Goal: Task Accomplishment & Management: Use online tool/utility

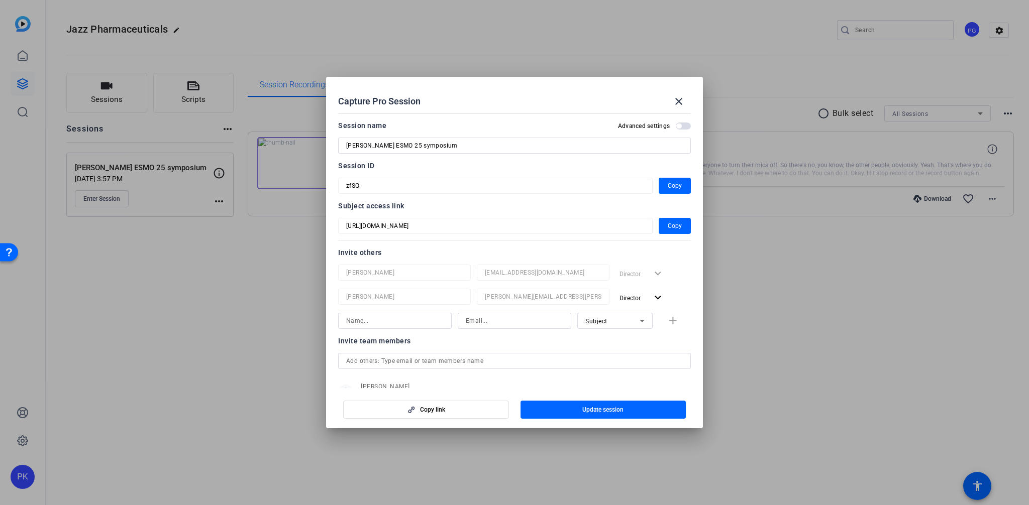
scroll to position [63, 0]
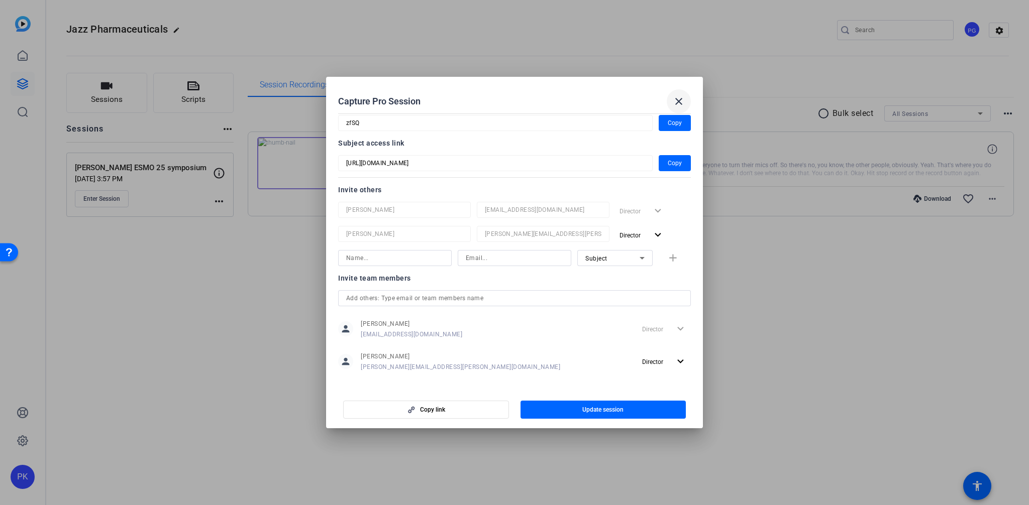
click at [680, 97] on mat-icon "close" at bounding box center [679, 101] width 12 height 12
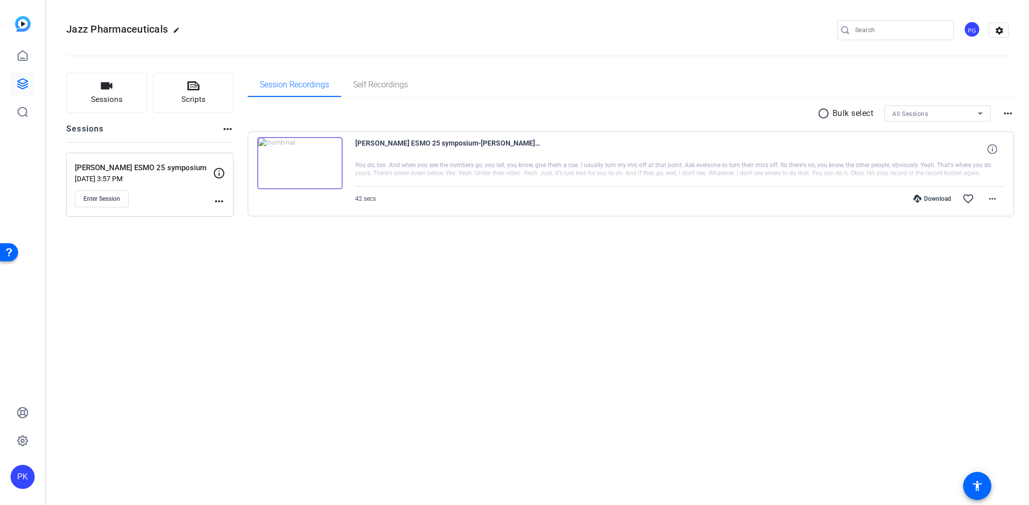
click at [229, 355] on div "Jazz Pharmaceuticals edit PG settings Sessions Scripts Sessions more_horiz Prof…" at bounding box center [537, 252] width 982 height 505
drag, startPoint x: 154, startPoint y: 283, endPoint x: 141, endPoint y: 256, distance: 29.7
click at [153, 277] on div "Jazz Pharmaceuticals edit PG settings Sessions Scripts Sessions more_horiz Prof…" at bounding box center [537, 252] width 982 height 505
click at [94, 195] on span "Enter Session" at bounding box center [101, 199] width 37 height 8
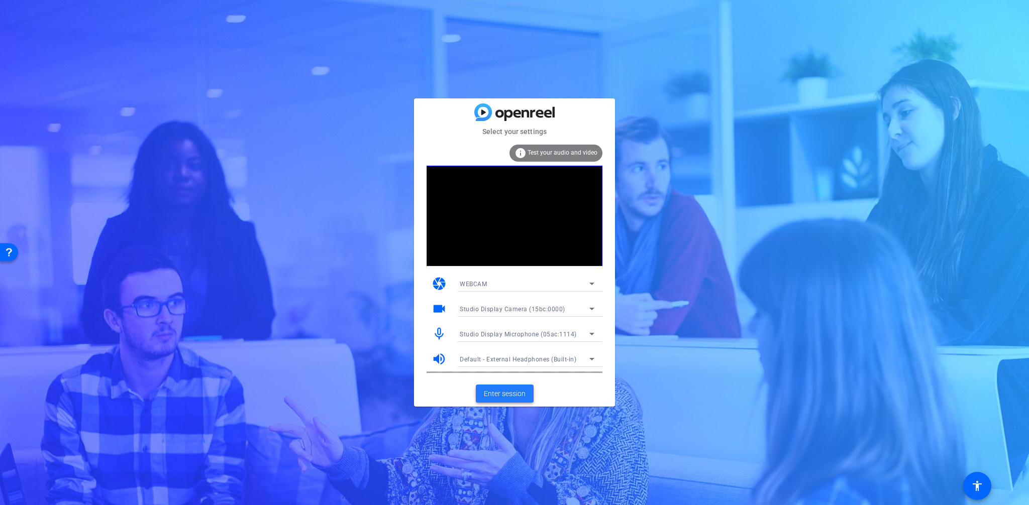
click at [504, 393] on span "Enter session" at bounding box center [505, 394] width 42 height 11
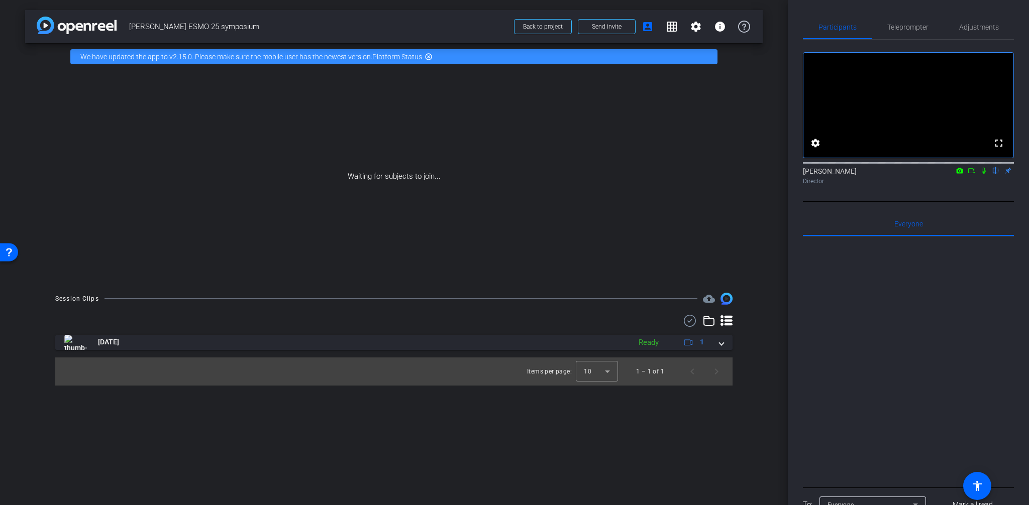
click at [982, 174] on icon at bounding box center [983, 171] width 4 height 7
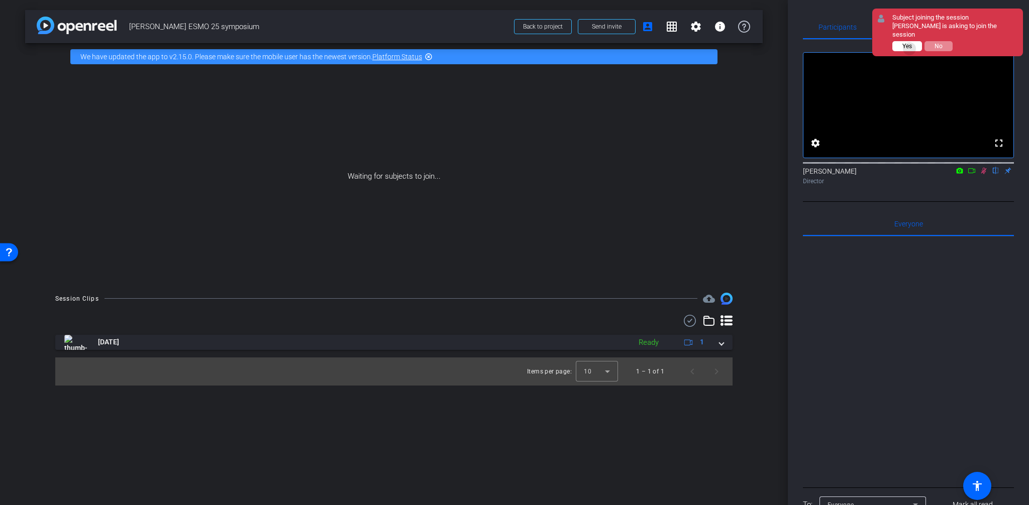
click at [910, 48] on span "Yes" at bounding box center [907, 46] width 10 height 7
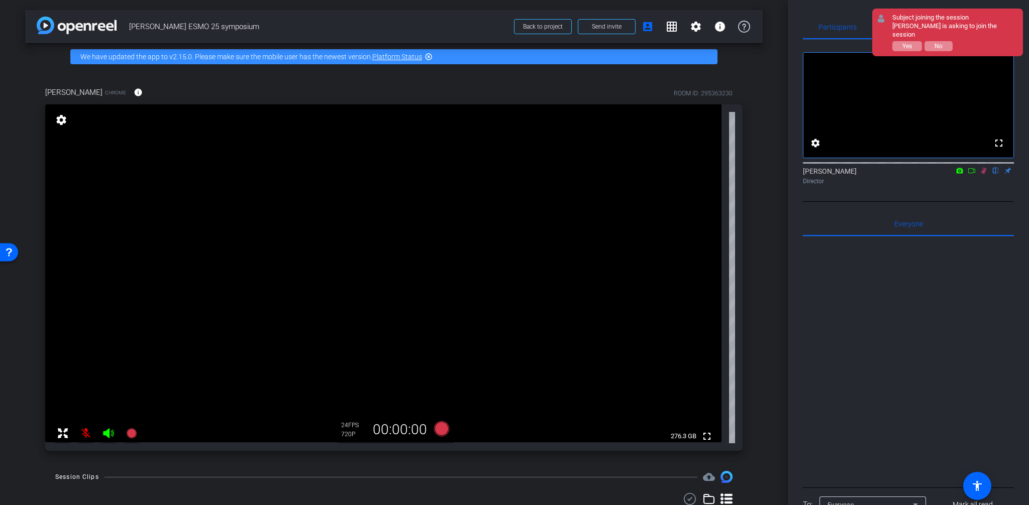
click at [885, 328] on div at bounding box center [908, 361] width 211 height 249
click at [907, 43] on span "Yes" at bounding box center [907, 46] width 10 height 7
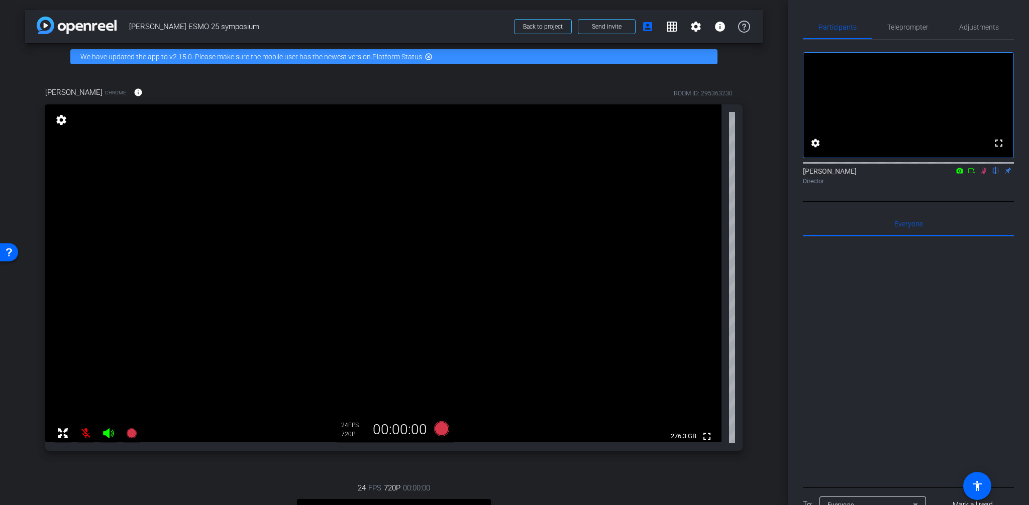
click at [782, 59] on div "arrow_back Prof Vogel ESMO 25 symposium Back to project Send invite account_box…" at bounding box center [394, 252] width 788 height 505
click at [785, 26] on div "arrow_back Prof Vogel ESMO 25 symposium Back to project Send invite account_box…" at bounding box center [394, 252] width 788 height 505
click at [795, 23] on div "Participants Teleprompter Adjustments fullscreen settings Phil Kawol flip Direc…" at bounding box center [908, 252] width 241 height 505
click at [781, 24] on div "arrow_back Prof Vogel ESMO 25 symposium Back to project Send invite account_box…" at bounding box center [394, 252] width 788 height 505
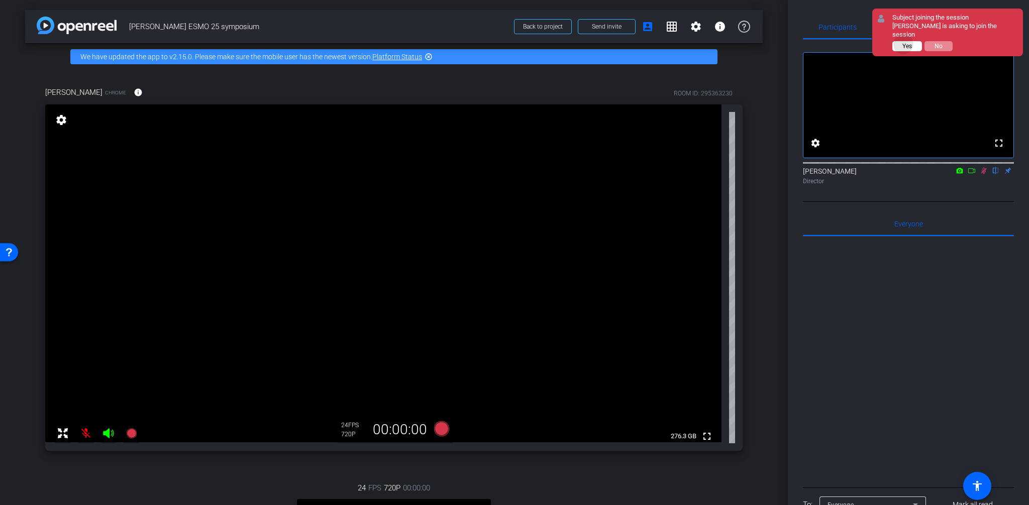
click at [903, 44] on span "Yes" at bounding box center [907, 46] width 10 height 7
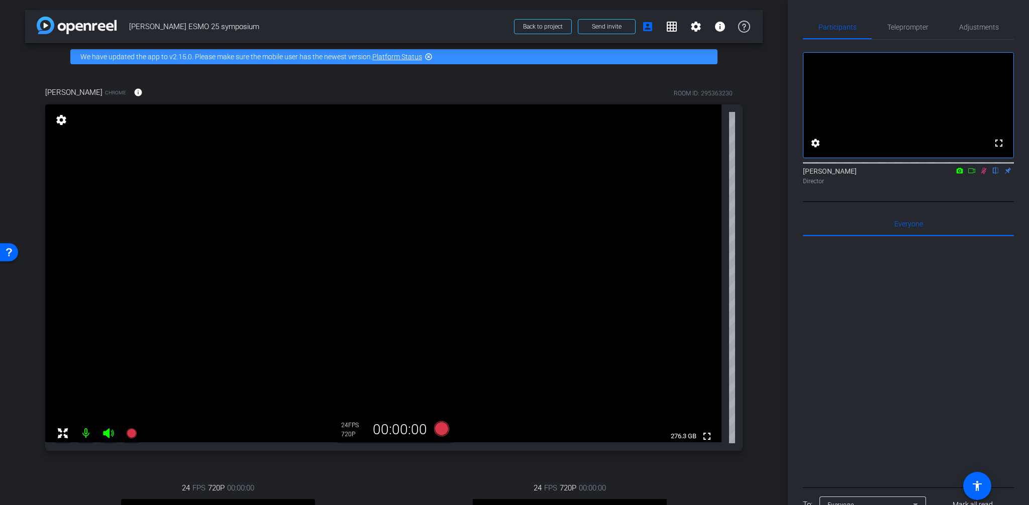
drag, startPoint x: 31, startPoint y: 119, endPoint x: 82, endPoint y: 135, distance: 53.5
click at [32, 119] on div "Darren Appleby Chrome info ROOM ID: 295363230 fullscreen settings 276.3 GB 24 F…" at bounding box center [393, 376] width 737 height 613
click at [983, 174] on icon at bounding box center [984, 171] width 6 height 7
drag, startPoint x: 374, startPoint y: 28, endPoint x: 399, endPoint y: 29, distance: 25.1
click at [375, 28] on span "[PERSON_NAME] ESMO 25 symposium" at bounding box center [318, 27] width 379 height 20
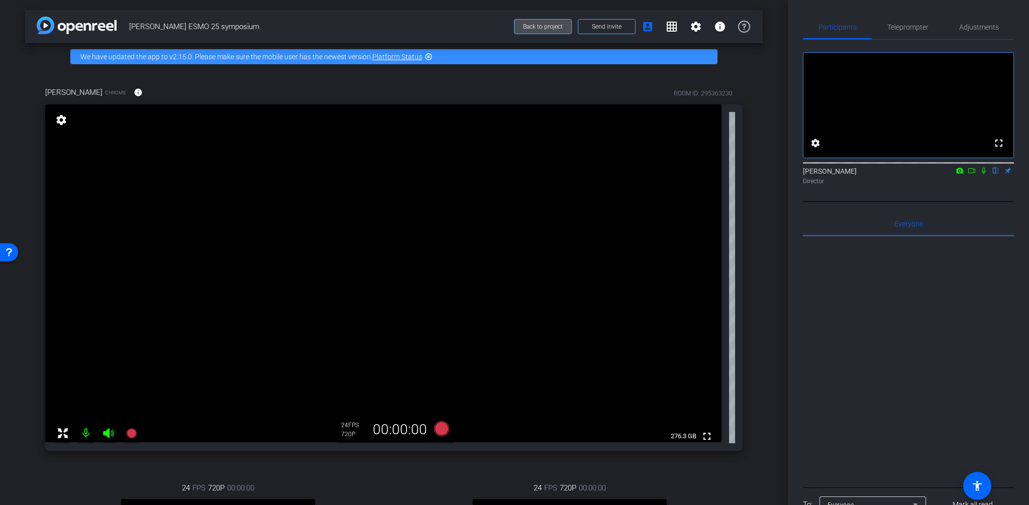
click at [549, 28] on span "Back to project" at bounding box center [543, 26] width 40 height 7
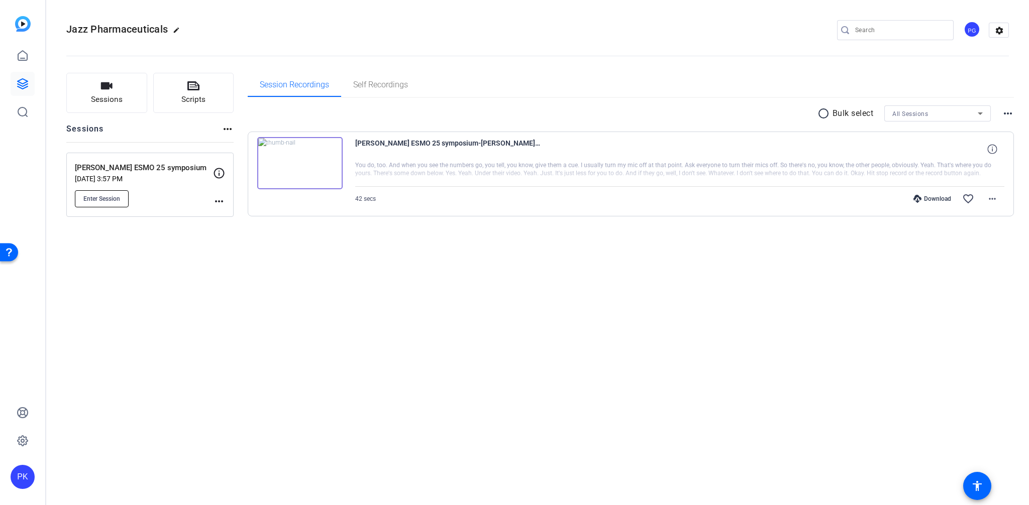
click at [97, 198] on span "Enter Session" at bounding box center [101, 199] width 37 height 8
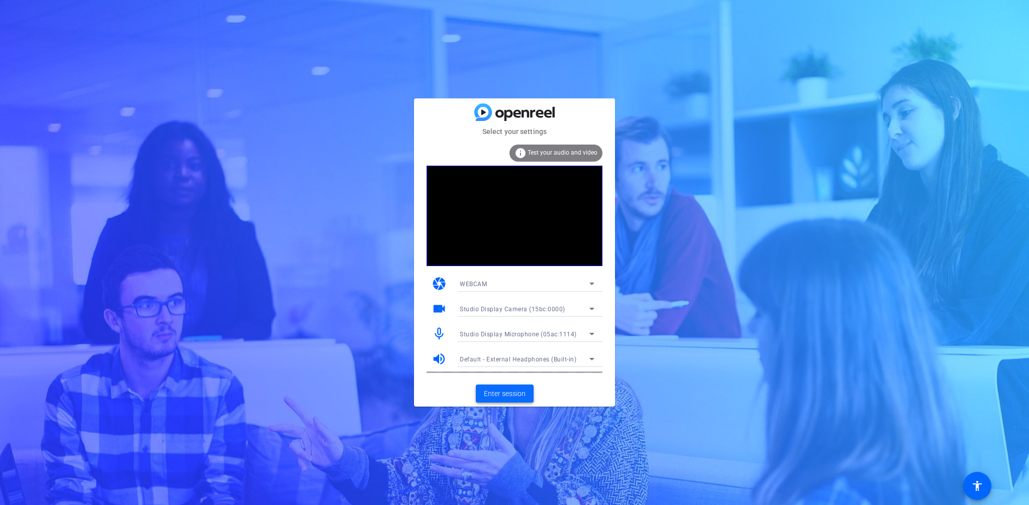
click at [500, 395] on span "Enter session" at bounding box center [505, 394] width 42 height 11
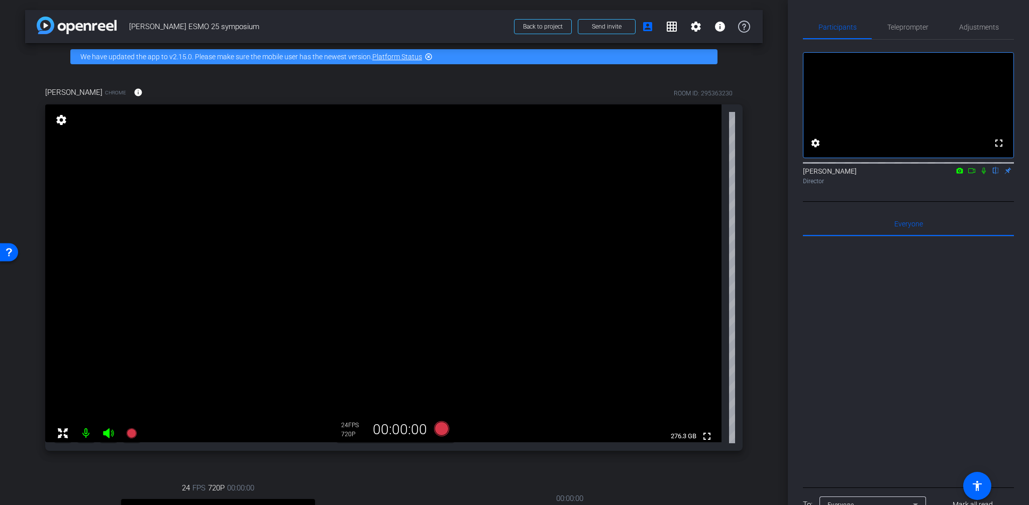
scroll to position [290, 0]
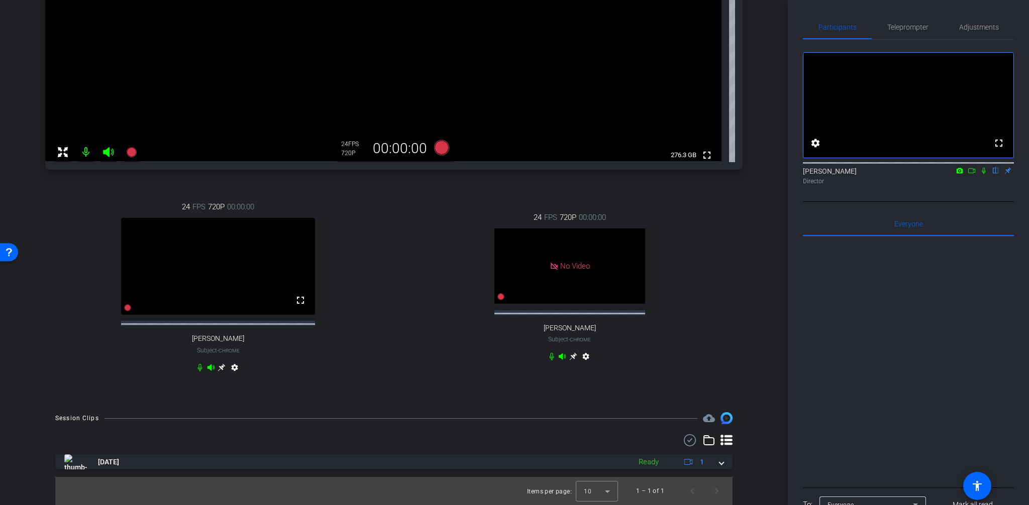
click at [260, 292] on video at bounding box center [218, 266] width 194 height 97
click at [209, 386] on div "24 FPS 720P 00:00:00 fullscreen [PERSON_NAME] Subject - Chrome settings" at bounding box center [218, 288] width 346 height 207
click at [234, 368] on mat-icon "settings" at bounding box center [235, 370] width 12 height 12
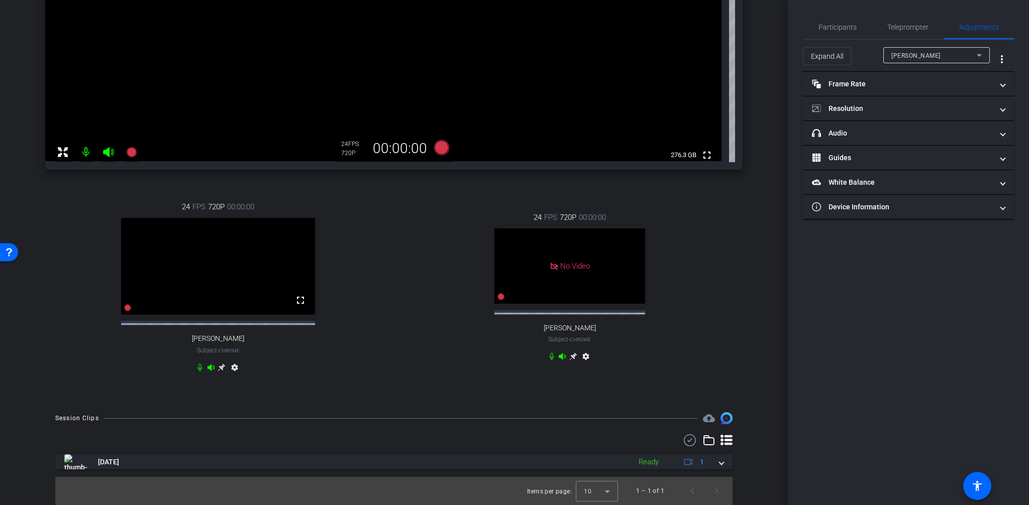
drag, startPoint x: 299, startPoint y: 371, endPoint x: 271, endPoint y: 375, distance: 28.5
click at [297, 371] on div "24 FPS 720P 00:00:00 fullscreen [PERSON_NAME] Subject - Chrome settings" at bounding box center [218, 288] width 346 height 207
click at [233, 366] on mat-icon "settings" at bounding box center [235, 370] width 12 height 12
click at [235, 367] on mat-icon "settings" at bounding box center [235, 370] width 12 height 12
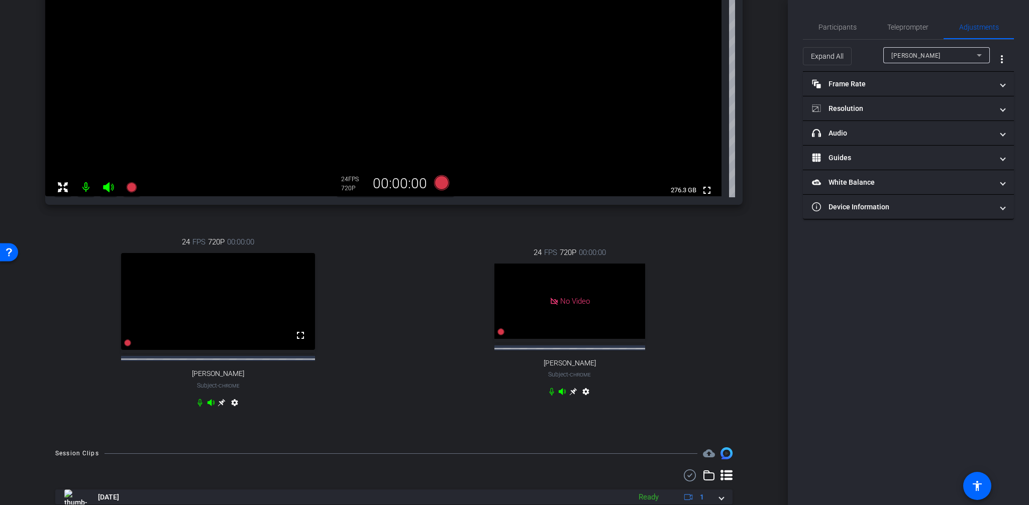
scroll to position [208, 0]
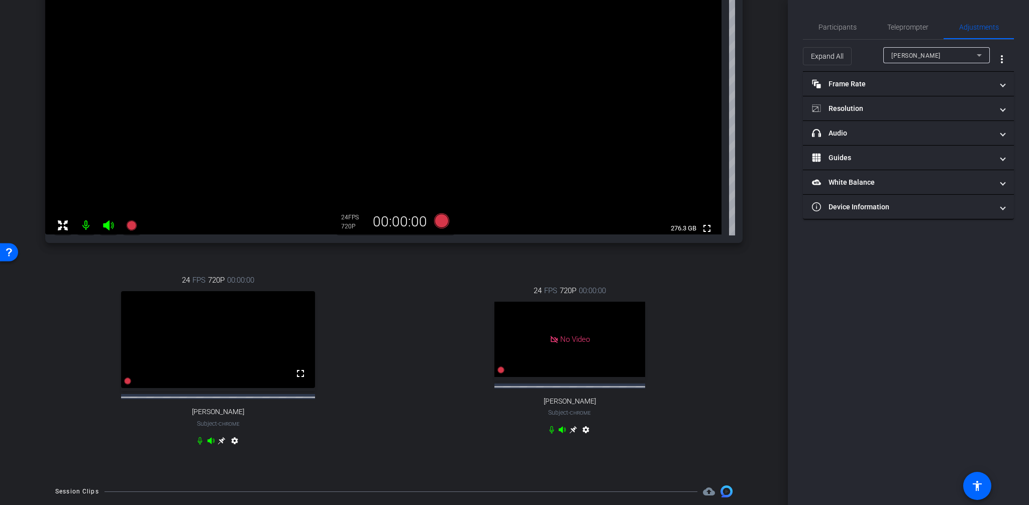
drag, startPoint x: 288, startPoint y: 440, endPoint x: 316, endPoint y: 424, distance: 31.9
click at [288, 440] on div "24 FPS 720P 00:00:00 fullscreen [PERSON_NAME] Subject - Chrome settings" at bounding box center [218, 361] width 346 height 207
drag, startPoint x: 872, startPoint y: 272, endPoint x: 867, endPoint y: 271, distance: 5.6
click at [872, 271] on div "Participants Teleprompter Adjustments settings [PERSON_NAME] flip Director Ever…" at bounding box center [908, 252] width 241 height 505
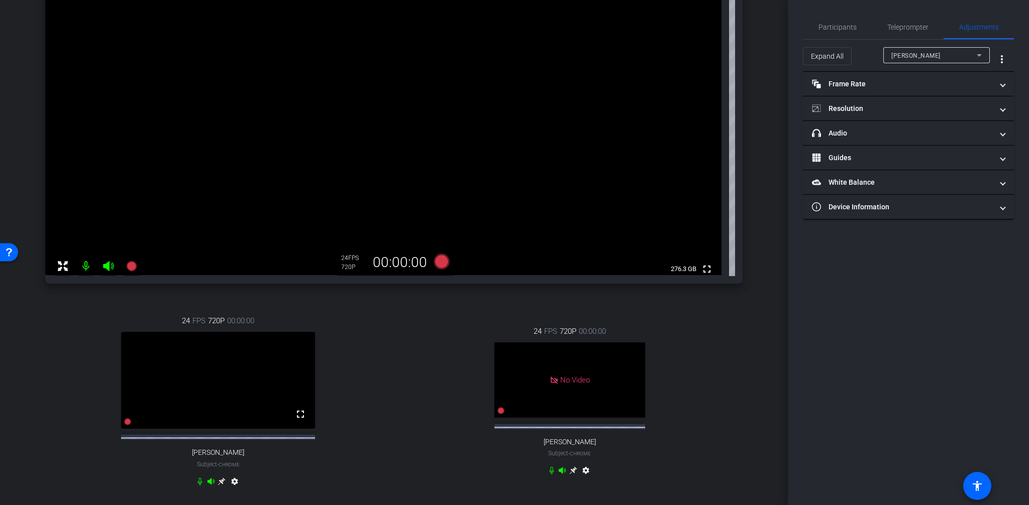
scroll to position [171, 0]
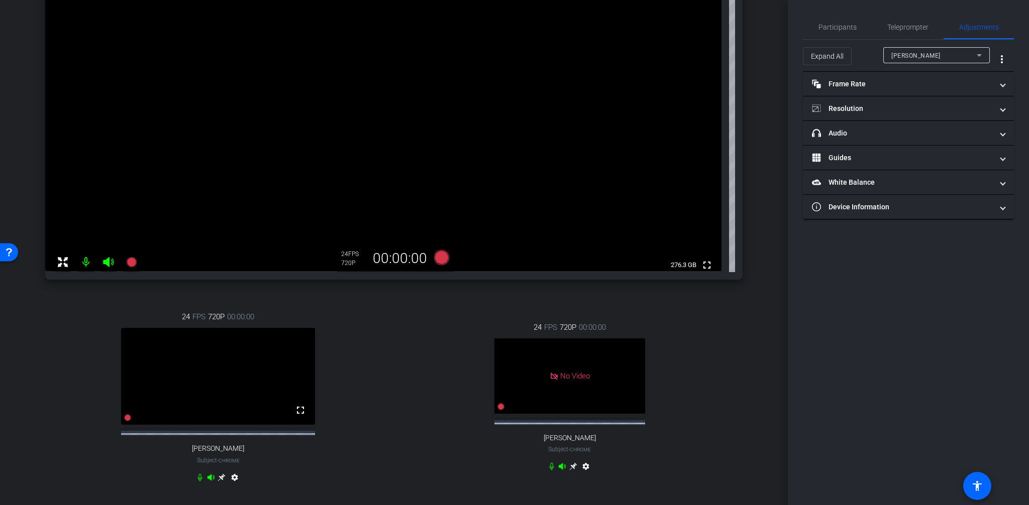
click at [271, 383] on video at bounding box center [218, 376] width 194 height 97
click at [275, 475] on div "24 FPS 720P 00:00:00 fullscreen [PERSON_NAME] Subject - Chrome settings" at bounding box center [218, 398] width 346 height 207
click at [221, 482] on icon at bounding box center [221, 478] width 8 height 8
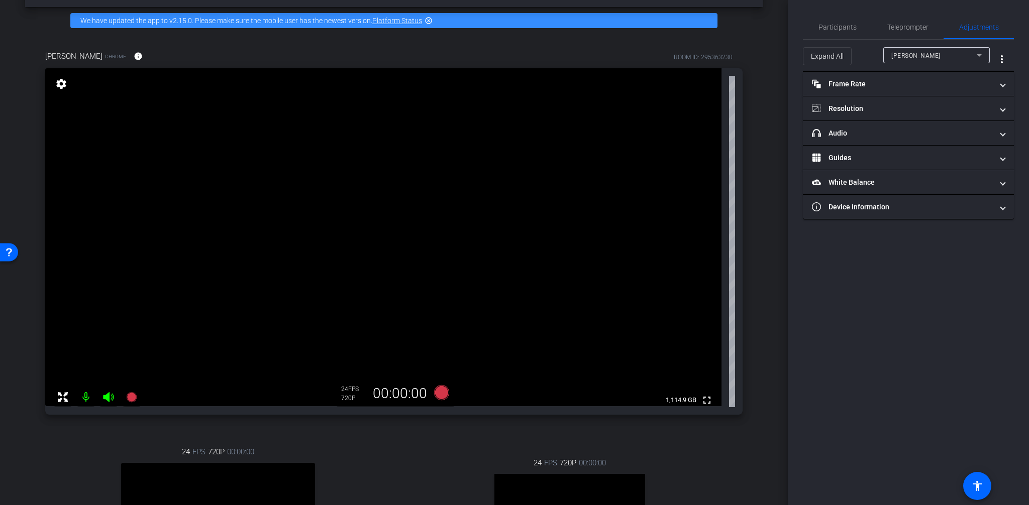
scroll to position [40, 0]
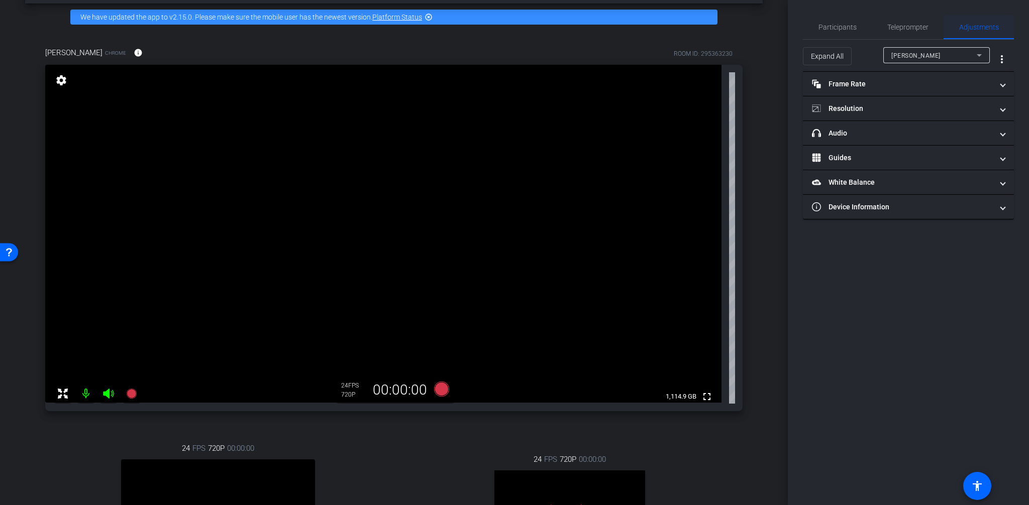
click at [978, 22] on span "Adjustments" at bounding box center [979, 27] width 40 height 24
click at [1004, 84] on span at bounding box center [1003, 84] width 4 height 11
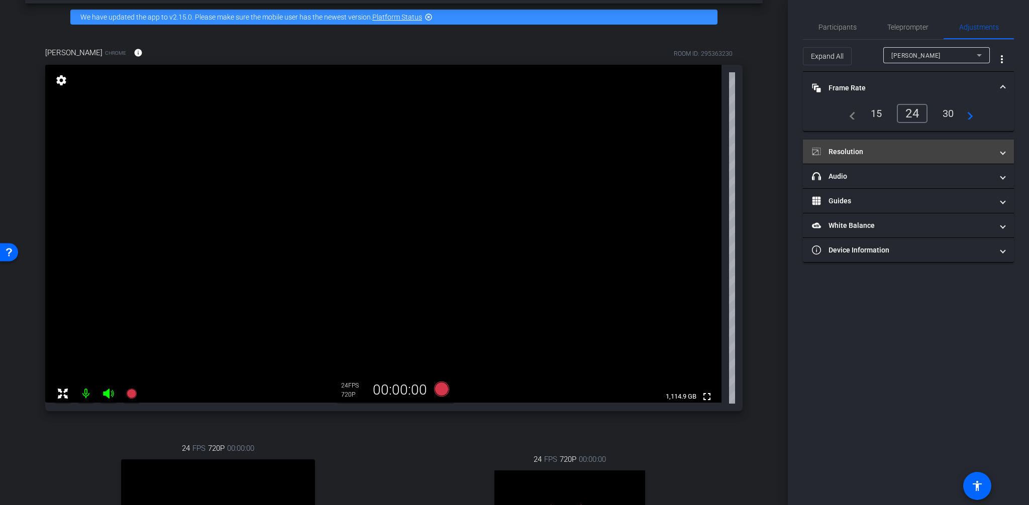
click at [1001, 154] on span at bounding box center [1003, 152] width 4 height 11
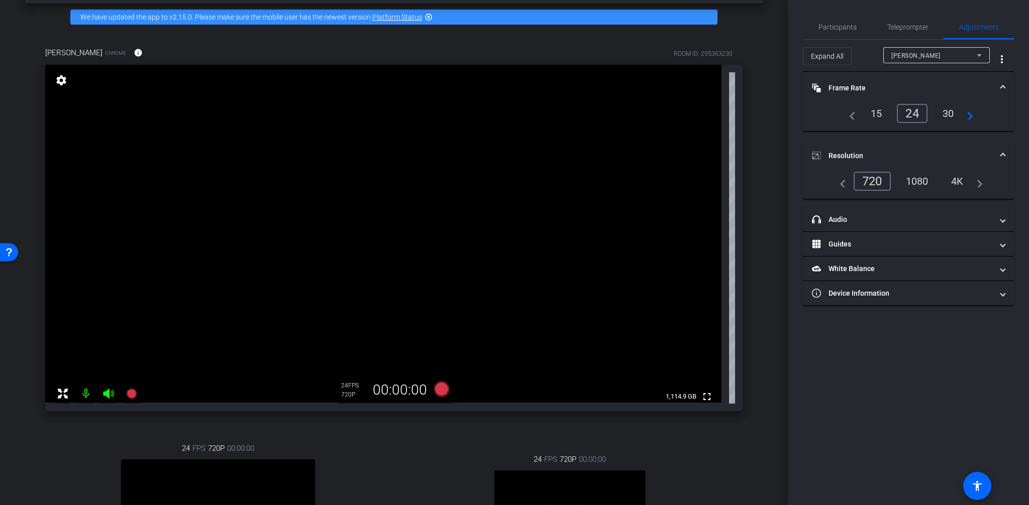
click at [918, 181] on div "1080" at bounding box center [917, 181] width 38 height 17
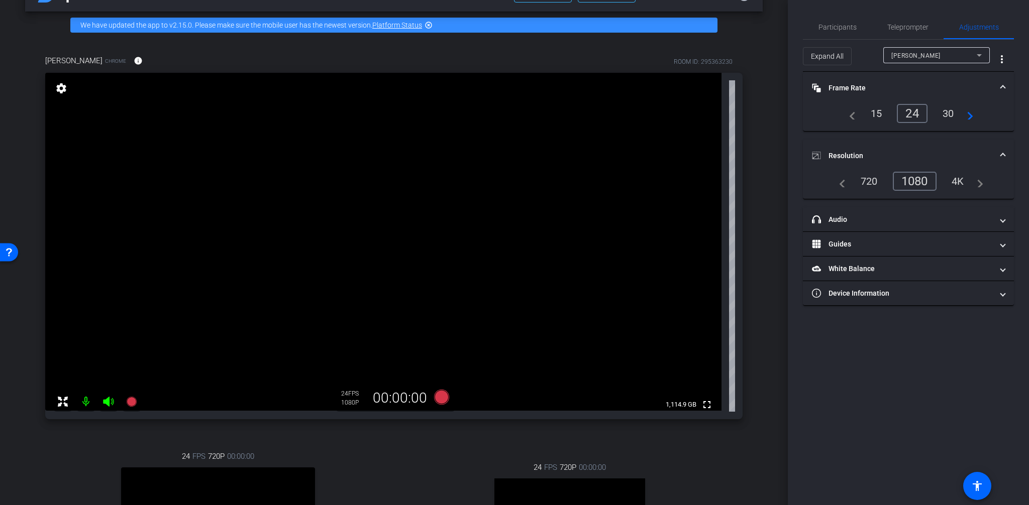
scroll to position [32, 0]
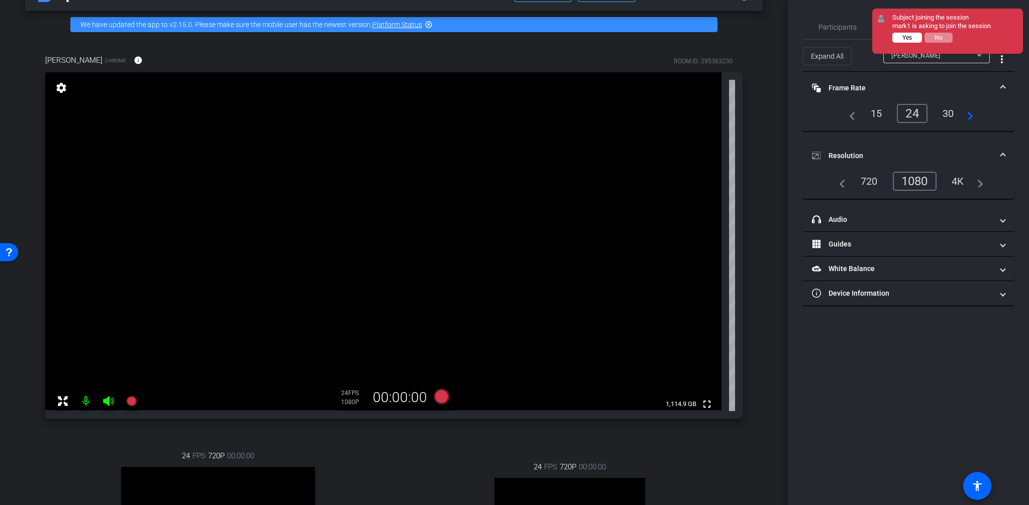
click at [907, 37] on span "Yes" at bounding box center [907, 37] width 10 height 7
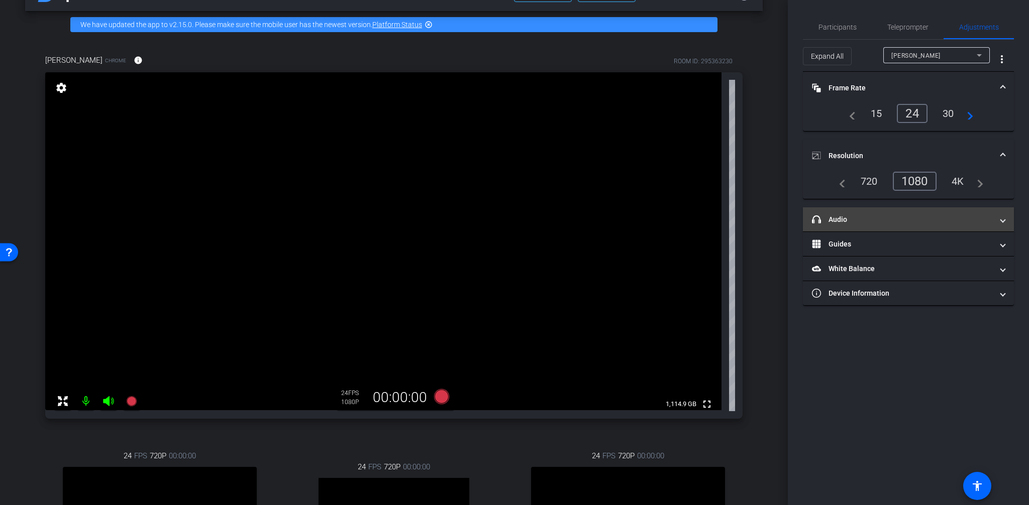
click at [1004, 220] on span at bounding box center [1003, 219] width 4 height 11
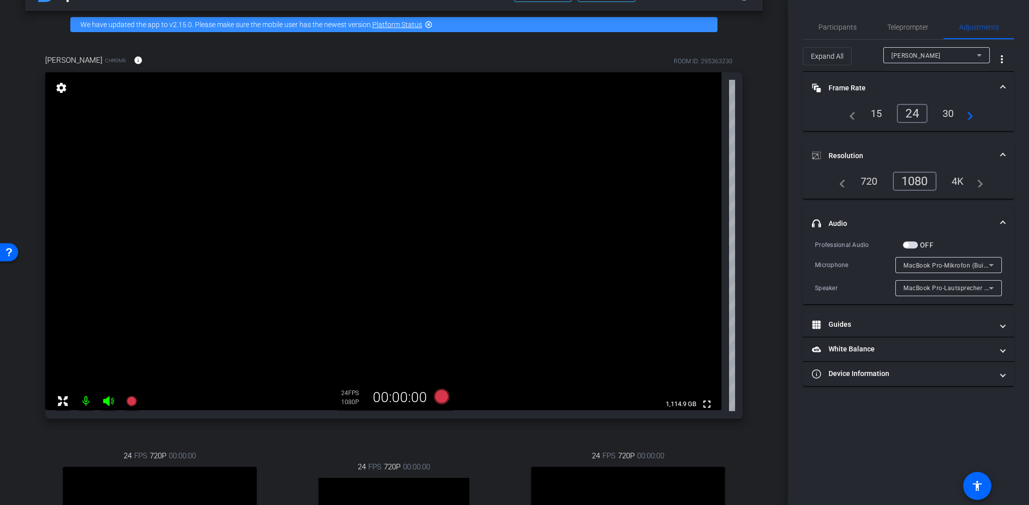
drag, startPoint x: 868, startPoint y: 443, endPoint x: 912, endPoint y: 388, distance: 70.4
click at [866, 440] on div "Participants Teleprompter Adjustments settings [PERSON_NAME] flip Director Ever…" at bounding box center [908, 252] width 241 height 505
click at [939, 437] on div "Participants Teleprompter Adjustments settings [PERSON_NAME] flip Director Ever…" at bounding box center [908, 252] width 241 height 505
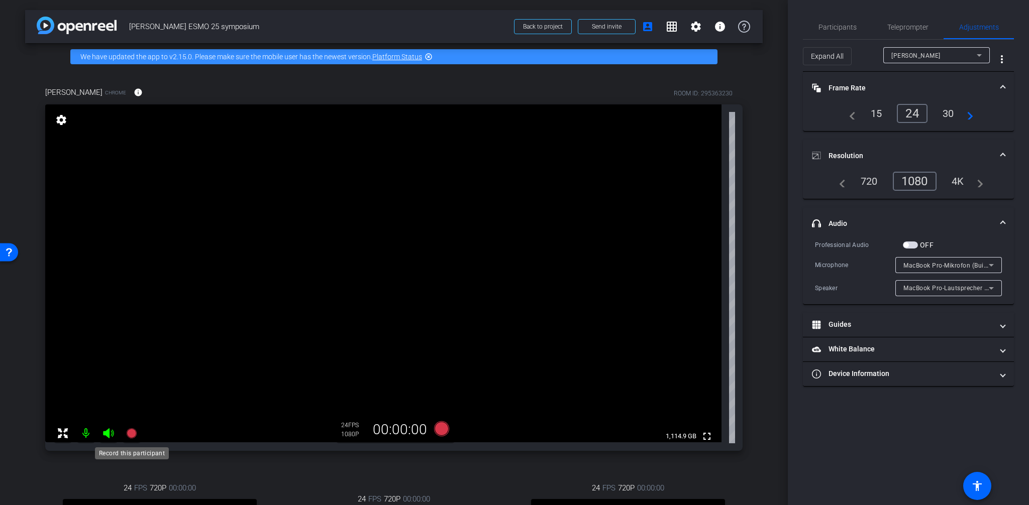
click at [133, 432] on icon at bounding box center [131, 433] width 10 height 10
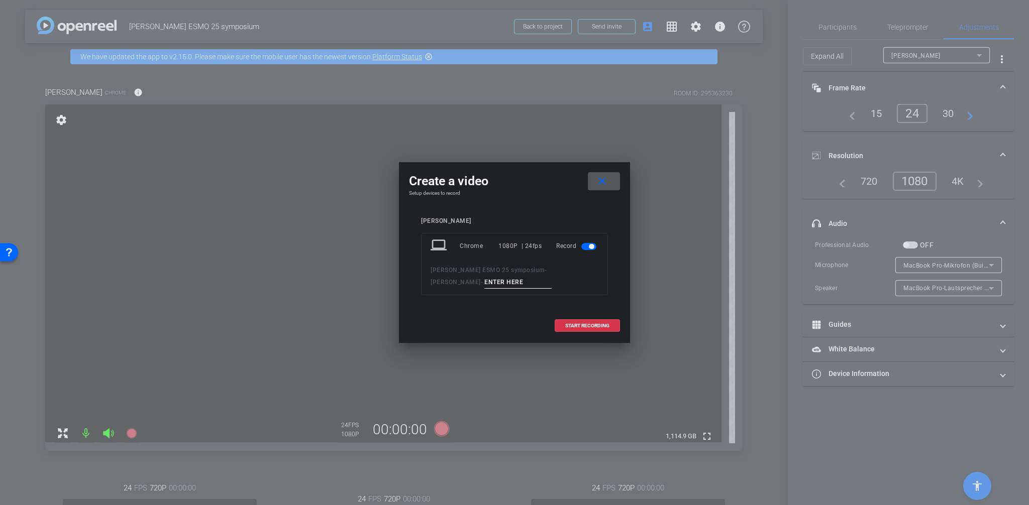
click at [484, 281] on input at bounding box center [517, 282] width 67 height 13
type input "S"
click at [484, 283] on input "Vogul" at bounding box center [517, 282] width 67 height 13
type input "[PERSON_NAME] - Recording"
click at [589, 325] on span "START RECORDING" at bounding box center [587, 325] width 44 height 5
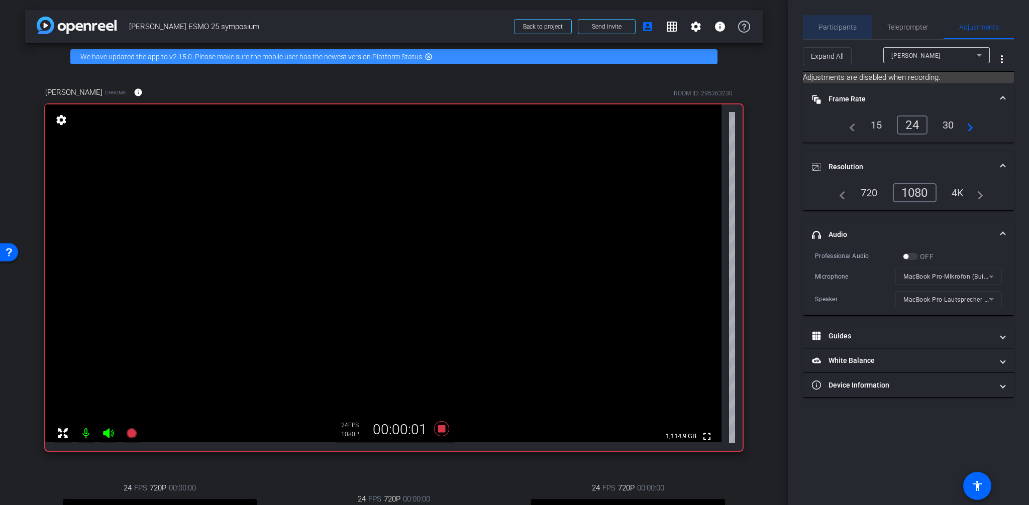
click at [827, 28] on span "Participants" at bounding box center [837, 27] width 38 height 7
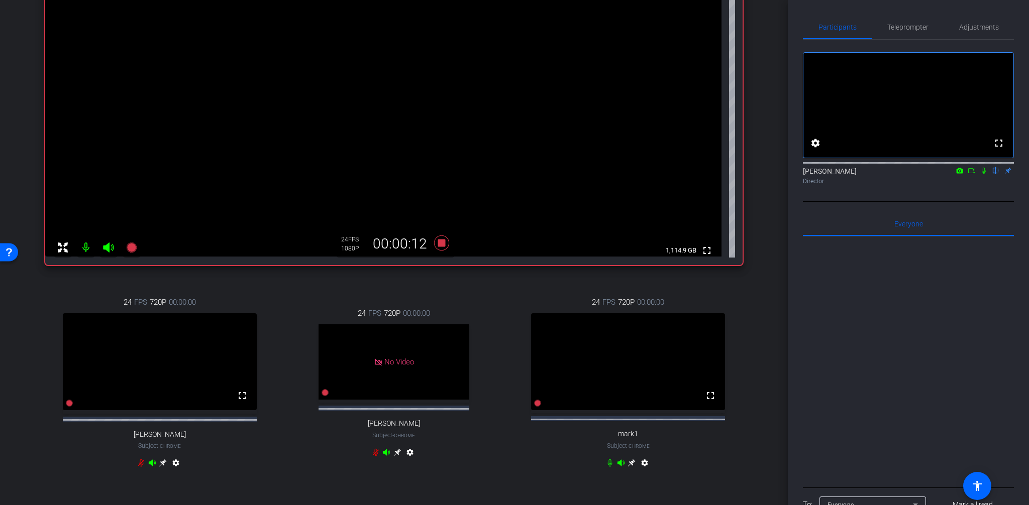
scroll to position [180, 0]
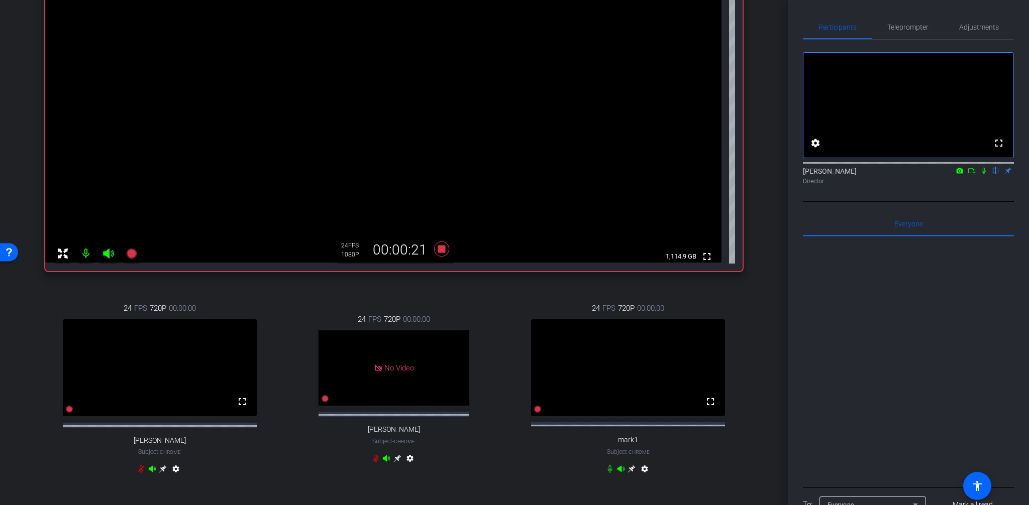
click at [982, 174] on icon at bounding box center [983, 171] width 4 height 7
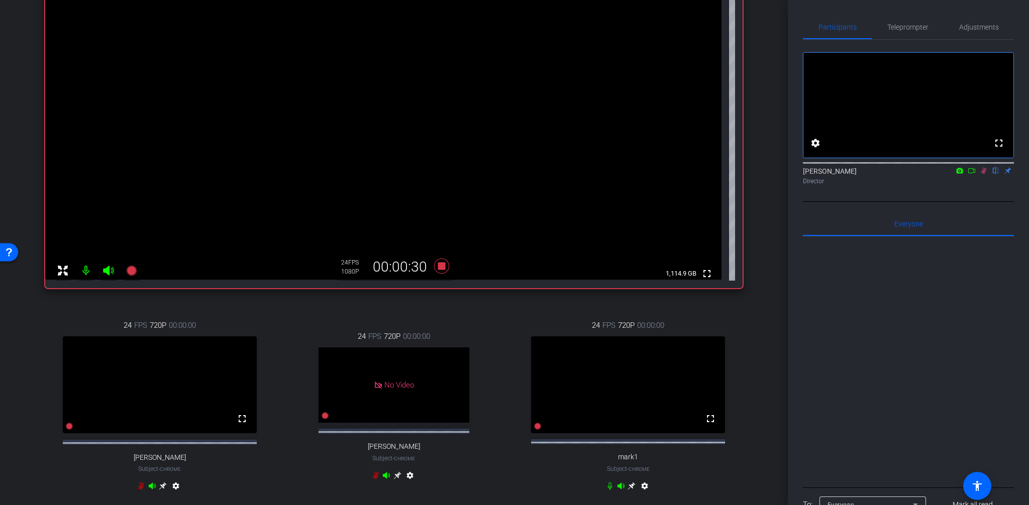
scroll to position [166, 0]
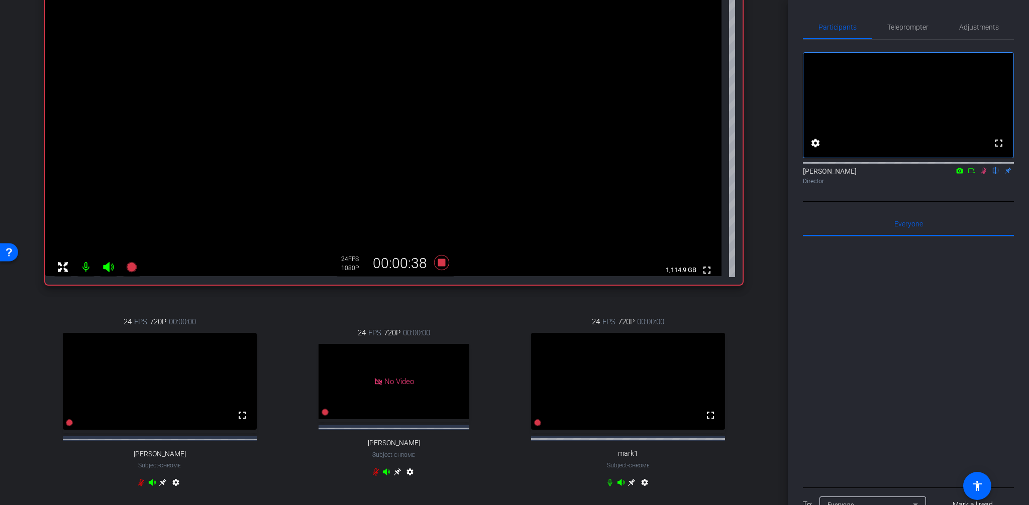
click at [609, 487] on icon at bounding box center [610, 483] width 8 height 8
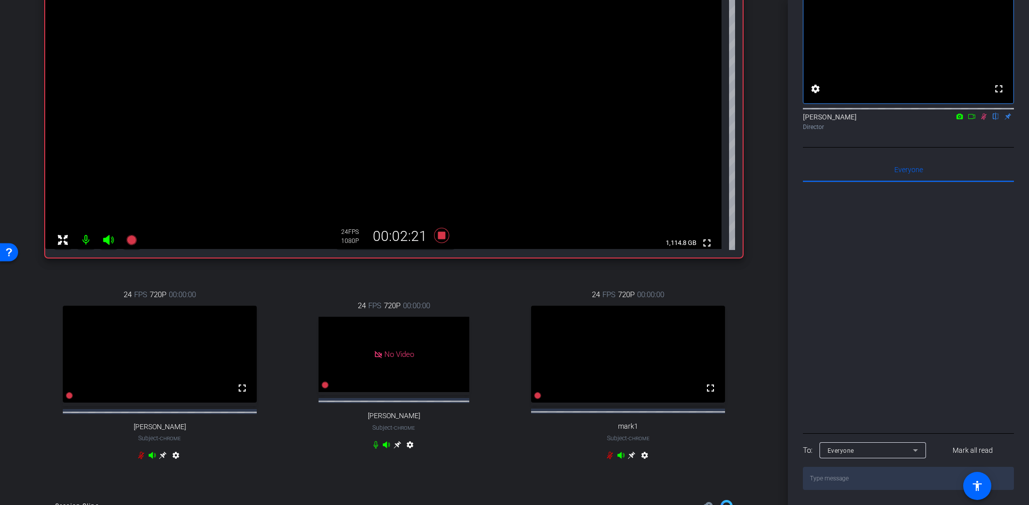
scroll to position [195, 0]
click at [610, 458] on icon at bounding box center [610, 454] width 8 height 8
click at [952, 134] on div "[PERSON_NAME] flip Director" at bounding box center [908, 119] width 211 height 31
click at [984, 116] on icon at bounding box center [983, 116] width 8 height 7
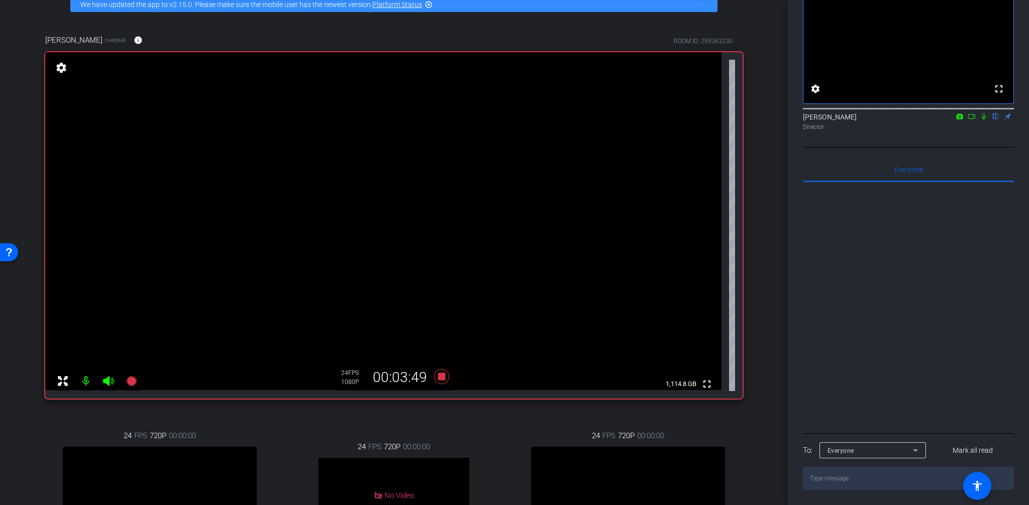
scroll to position [53, 0]
click at [982, 117] on icon at bounding box center [983, 117] width 4 height 7
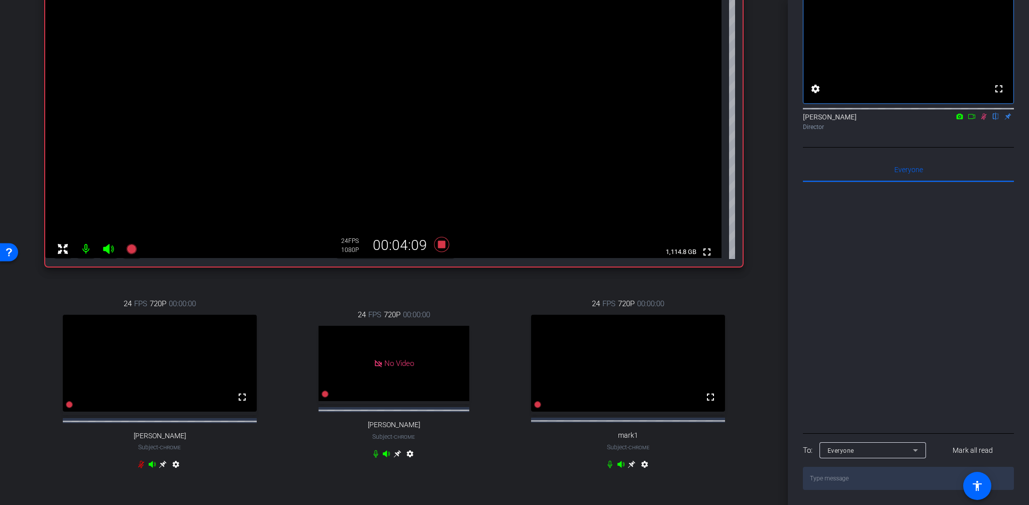
scroll to position [191, 0]
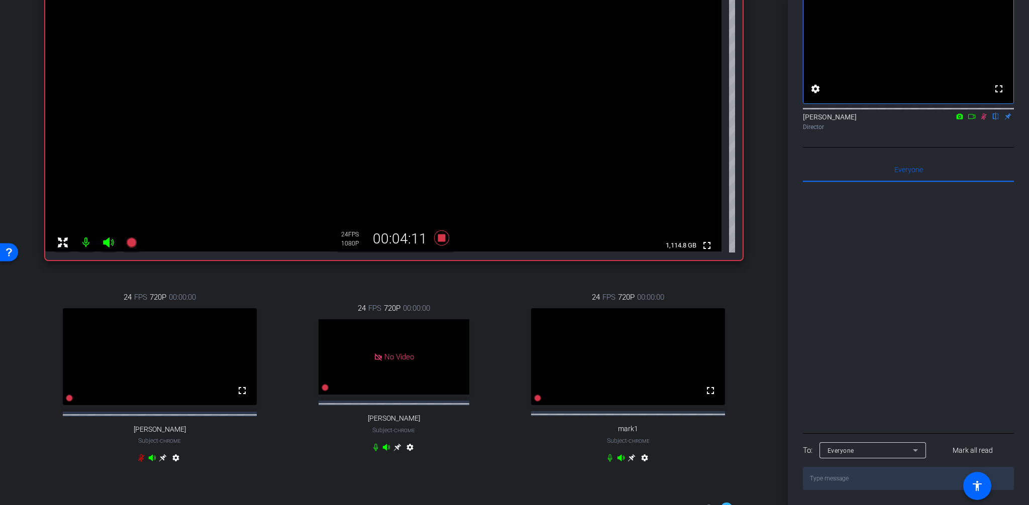
click at [378, 451] on icon at bounding box center [375, 448] width 5 height 8
click at [374, 450] on icon at bounding box center [375, 448] width 5 height 8
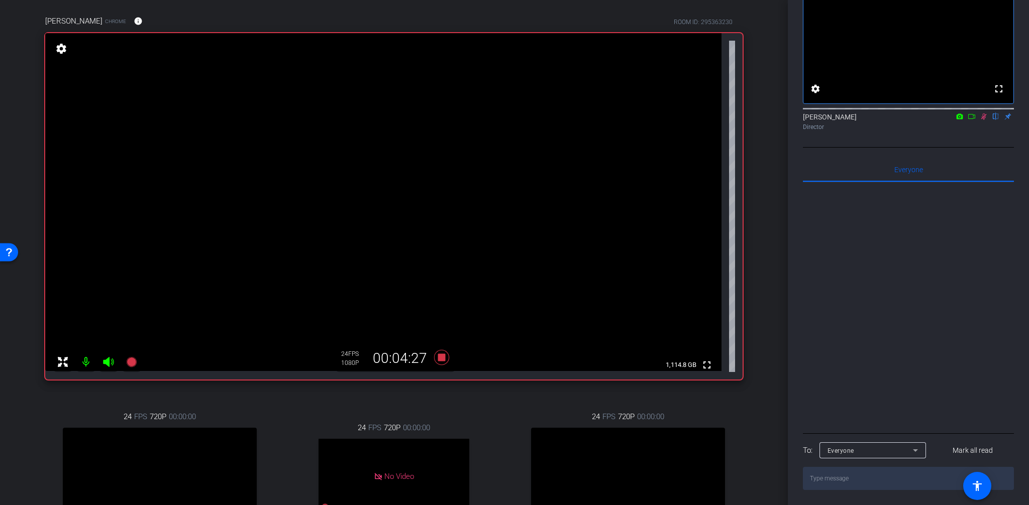
scroll to position [70, 0]
click at [983, 117] on icon at bounding box center [983, 116] width 8 height 7
click at [981, 117] on icon at bounding box center [983, 117] width 4 height 7
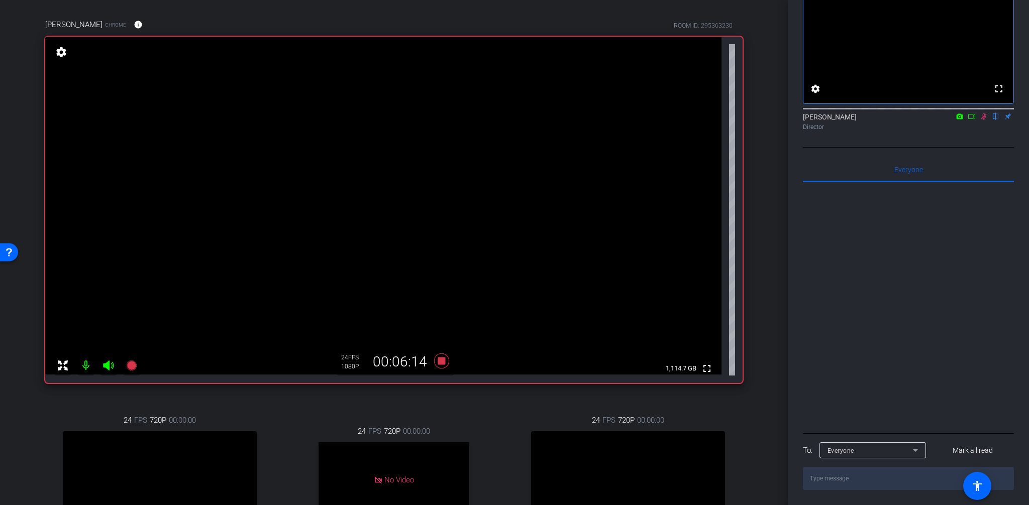
scroll to position [0, 0]
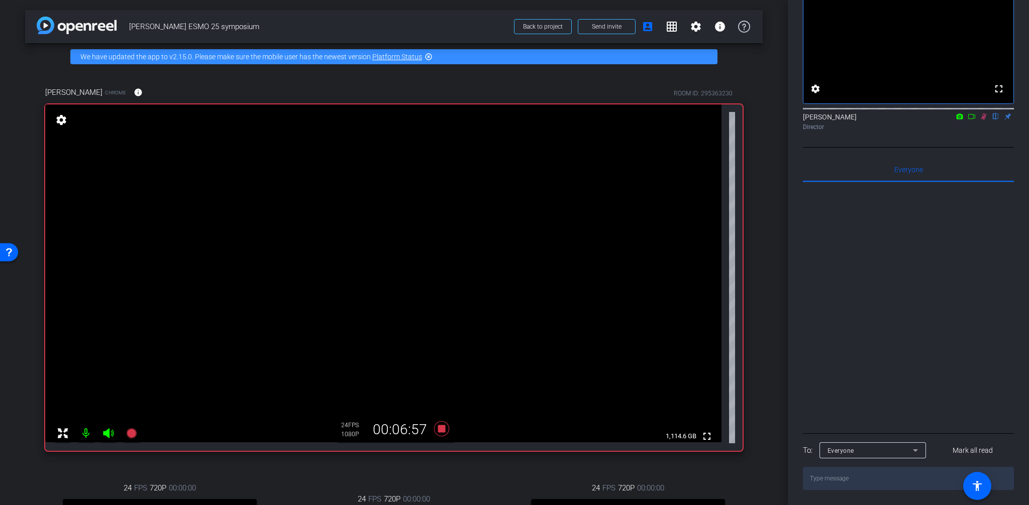
click at [985, 117] on icon at bounding box center [984, 117] width 6 height 7
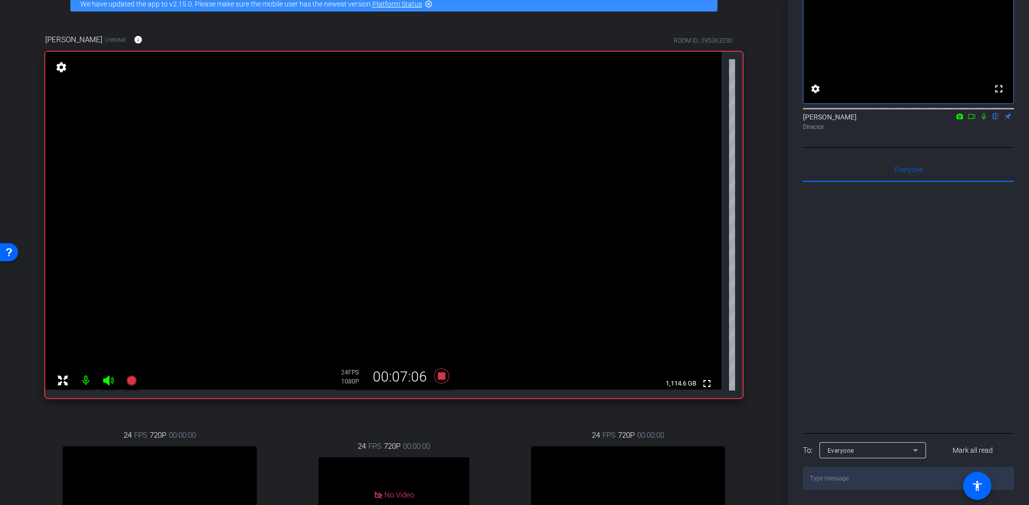
scroll to position [31, 0]
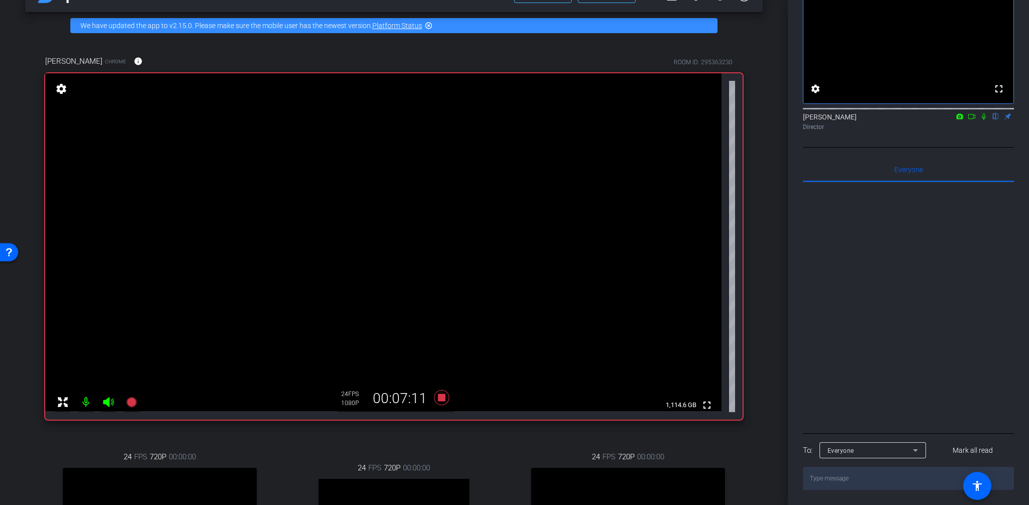
click at [983, 117] on icon at bounding box center [983, 116] width 8 height 7
drag, startPoint x: 968, startPoint y: 138, endPoint x: 985, endPoint y: 124, distance: 21.7
click at [968, 137] on div "fullscreen settings [PERSON_NAME] flip Director" at bounding box center [908, 66] width 211 height 162
click at [984, 117] on icon at bounding box center [983, 116] width 8 height 7
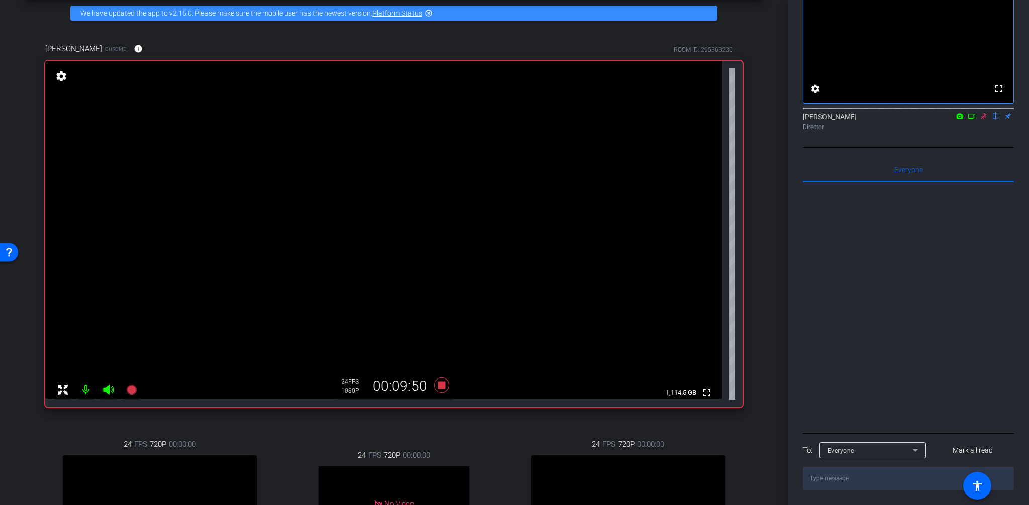
scroll to position [0, 0]
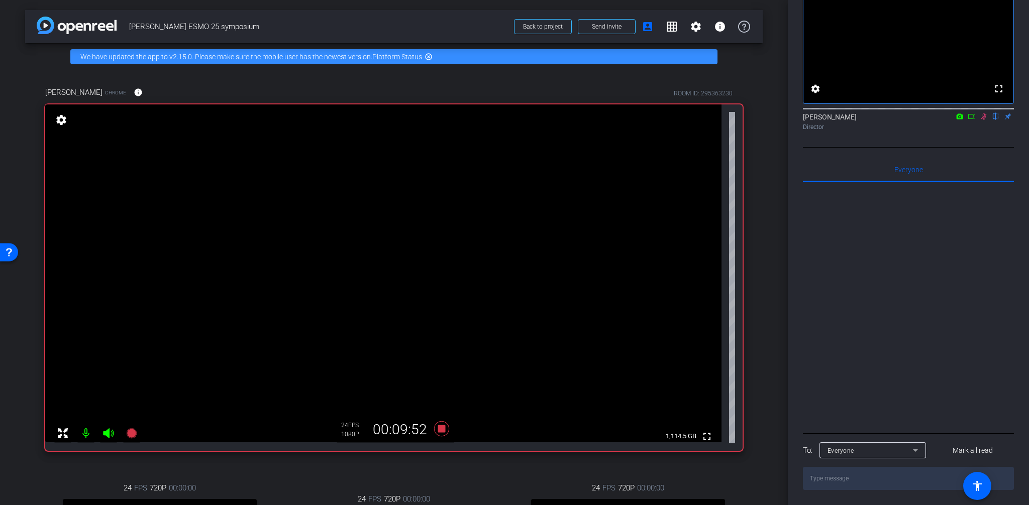
click at [983, 115] on icon at bounding box center [983, 116] width 8 height 7
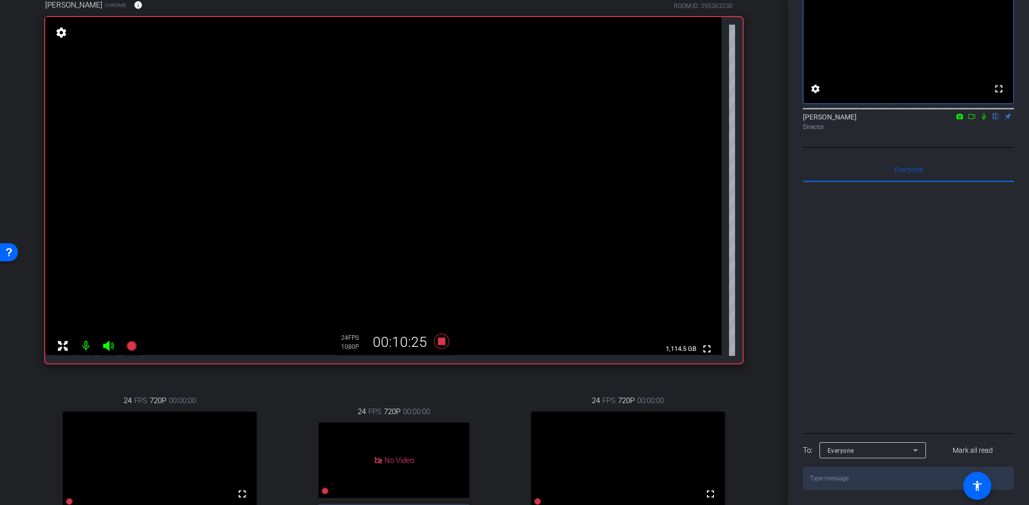
scroll to position [86, 0]
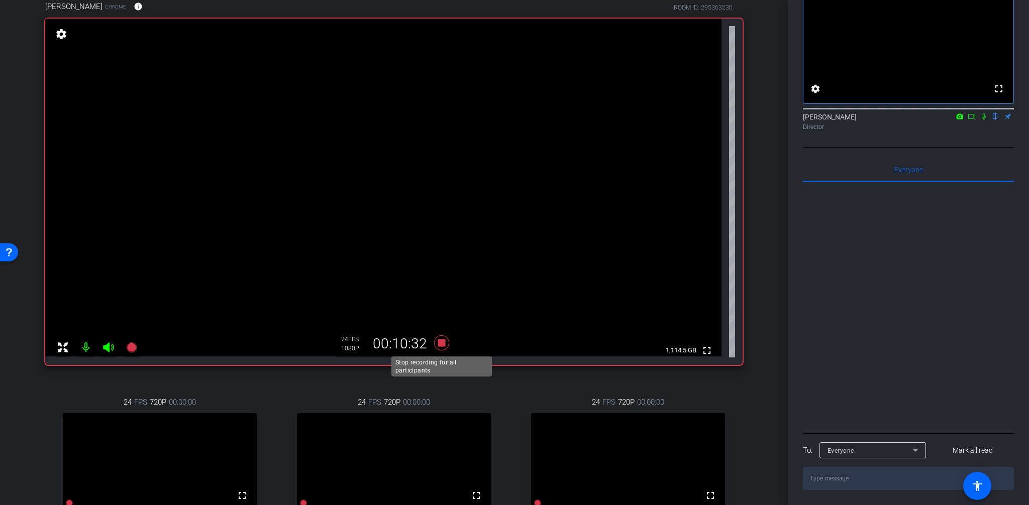
click at [441, 343] on icon at bounding box center [441, 343] width 15 height 15
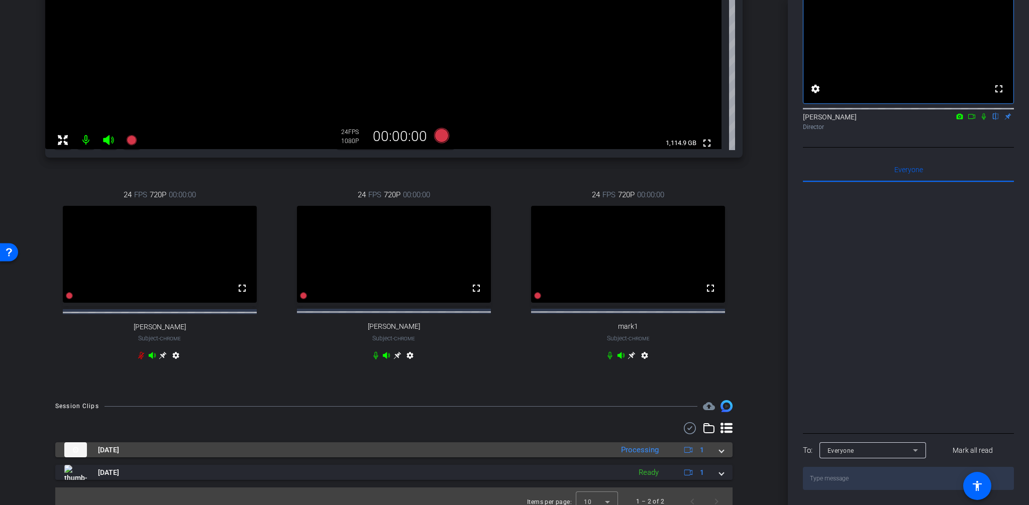
scroll to position [290, 0]
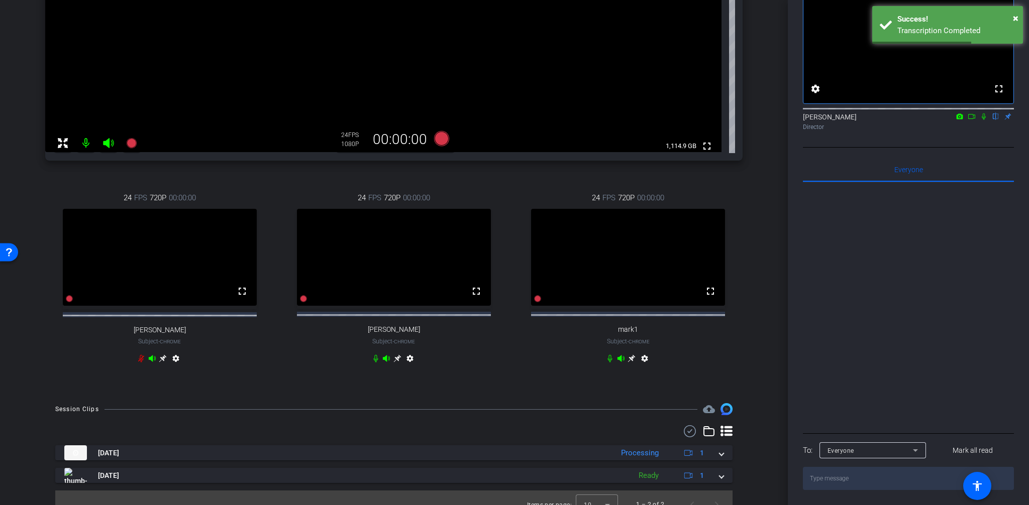
click at [984, 117] on icon at bounding box center [983, 116] width 8 height 7
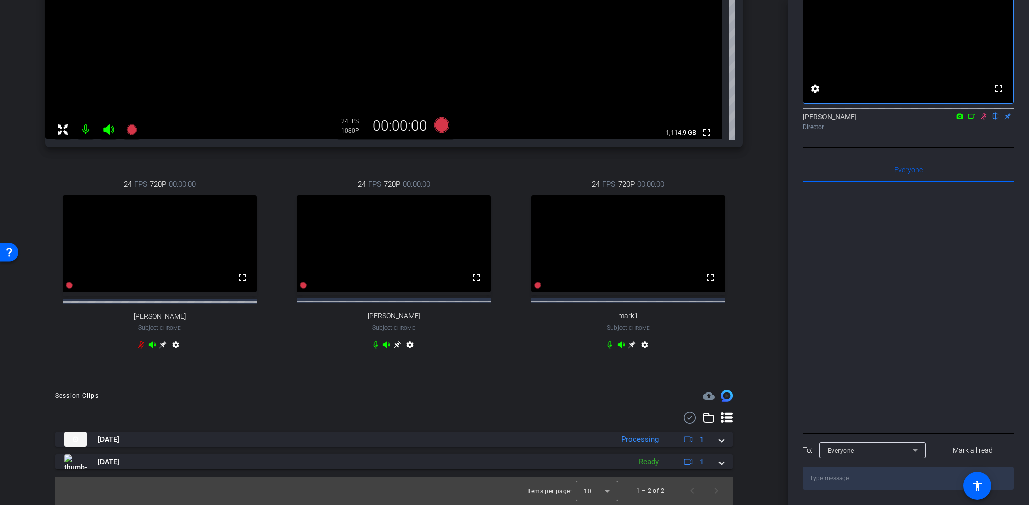
scroll to position [294, 0]
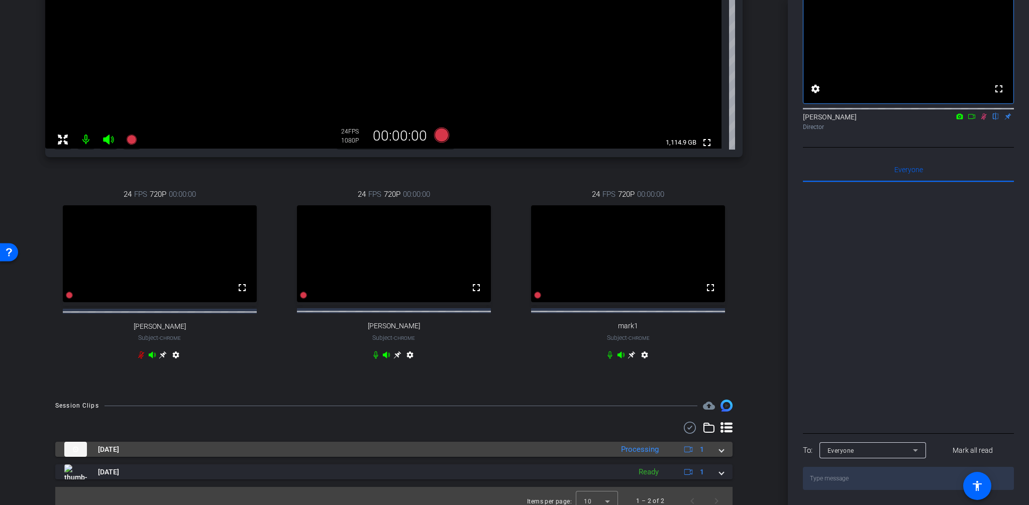
click at [719, 455] on span at bounding box center [721, 450] width 4 height 11
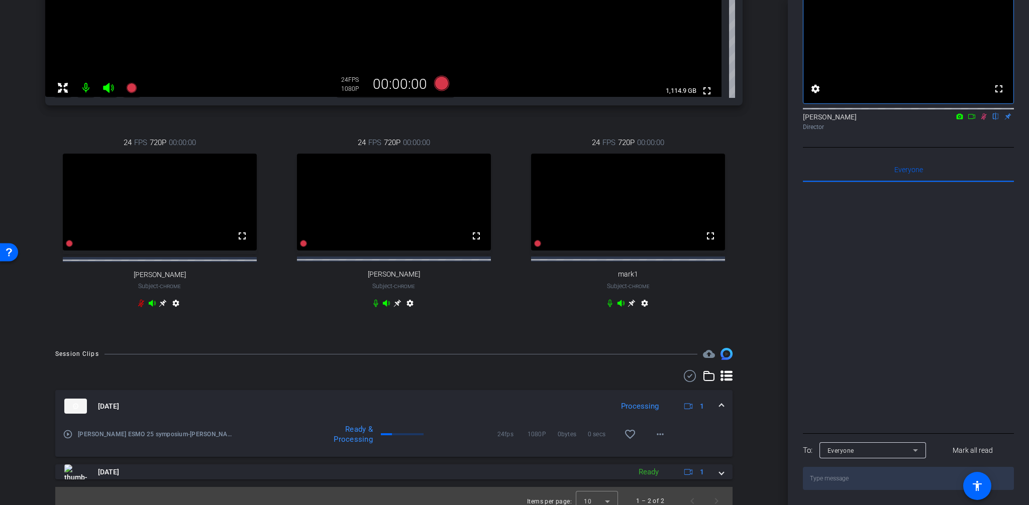
scroll to position [365, 0]
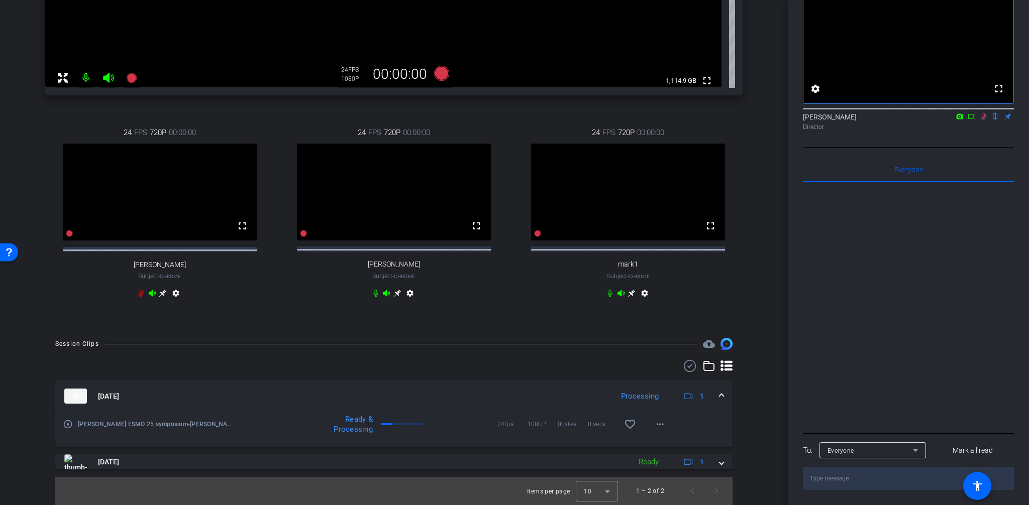
click at [721, 395] on span at bounding box center [721, 396] width 4 height 11
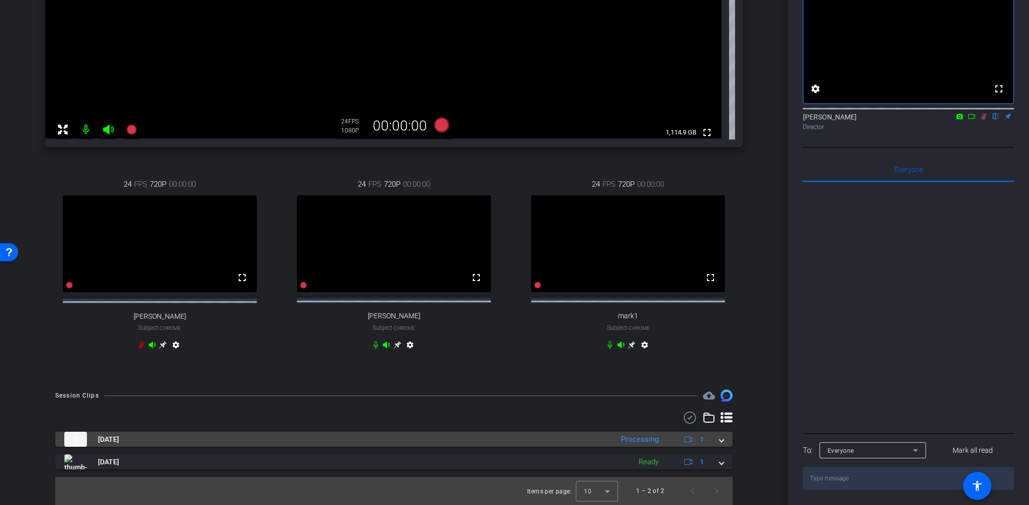
scroll to position [313, 0]
click at [724, 440] on mat-expansion-panel-header "[DATE] Processing 1" at bounding box center [393, 439] width 677 height 15
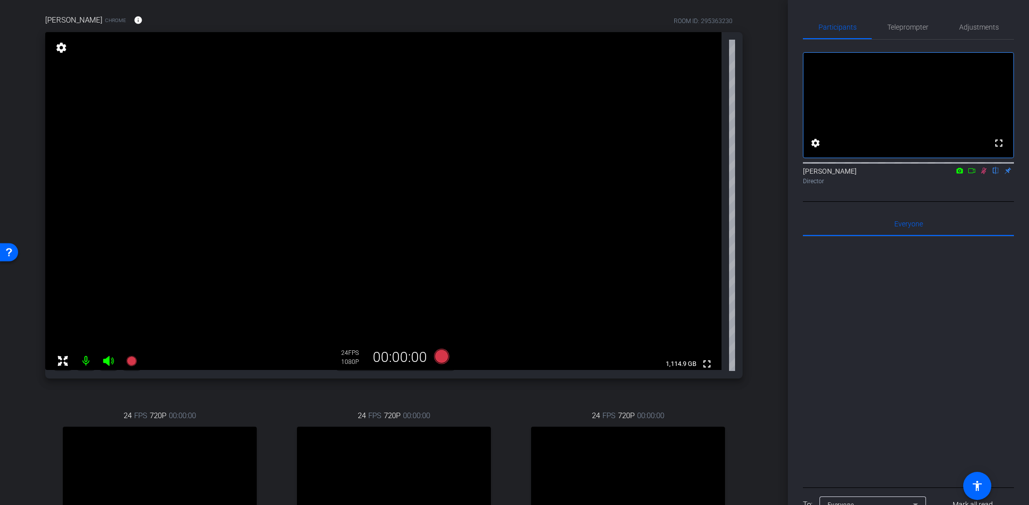
scroll to position [73, 0]
click at [985, 174] on icon at bounding box center [983, 170] width 8 height 7
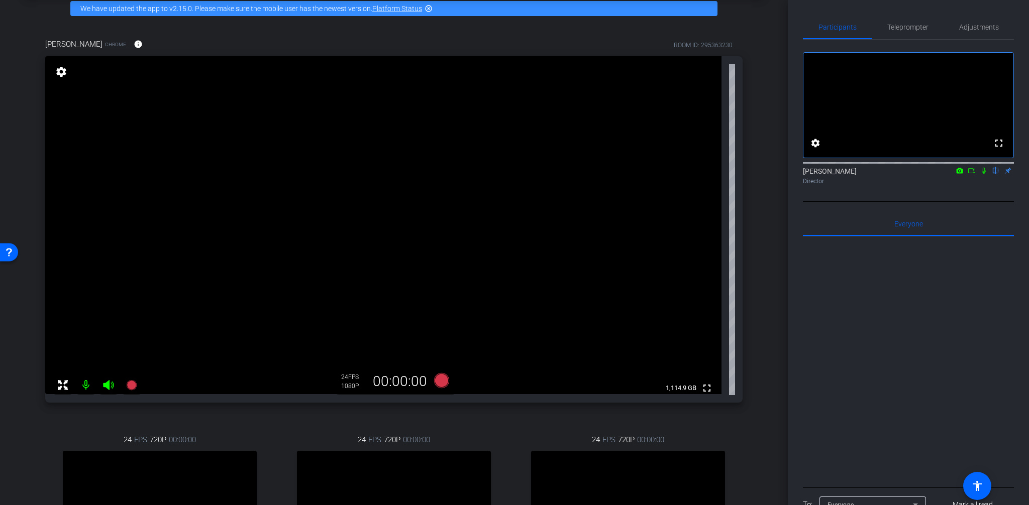
scroll to position [49, 0]
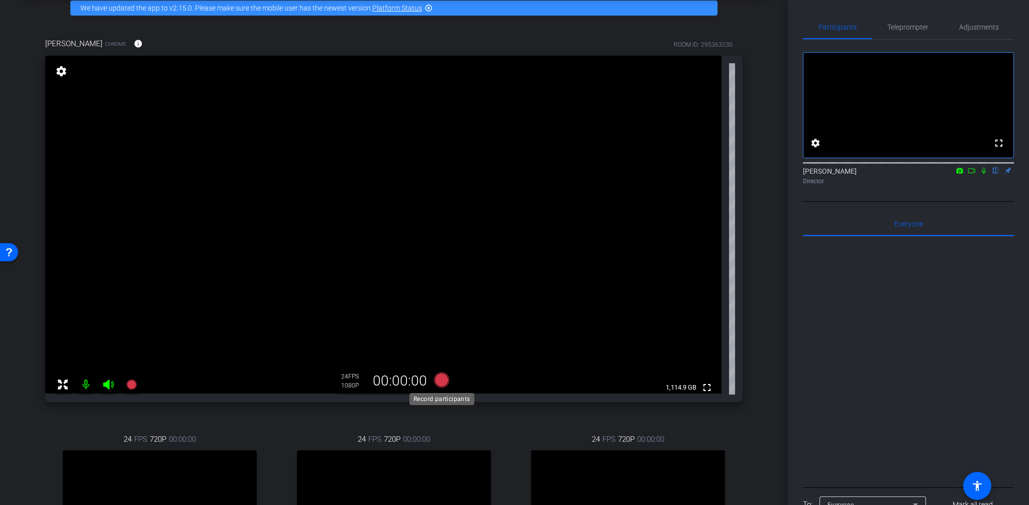
click at [444, 380] on icon at bounding box center [441, 380] width 15 height 15
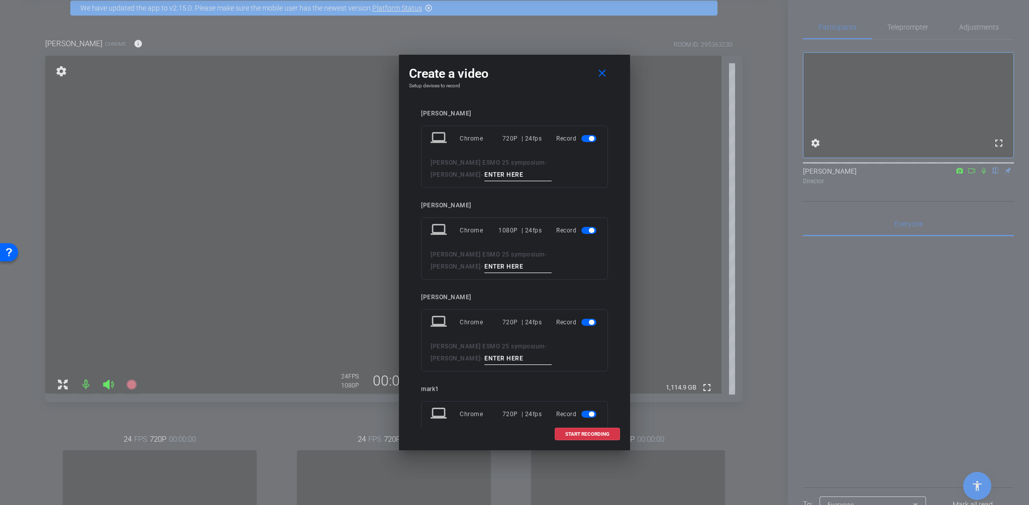
click at [484, 265] on input at bounding box center [517, 267] width 67 height 13
click at [484, 268] on input at bounding box center [517, 267] width 67 height 13
type input "[PERSON_NAME] -"
click at [605, 69] on mat-icon "close" at bounding box center [602, 73] width 13 height 13
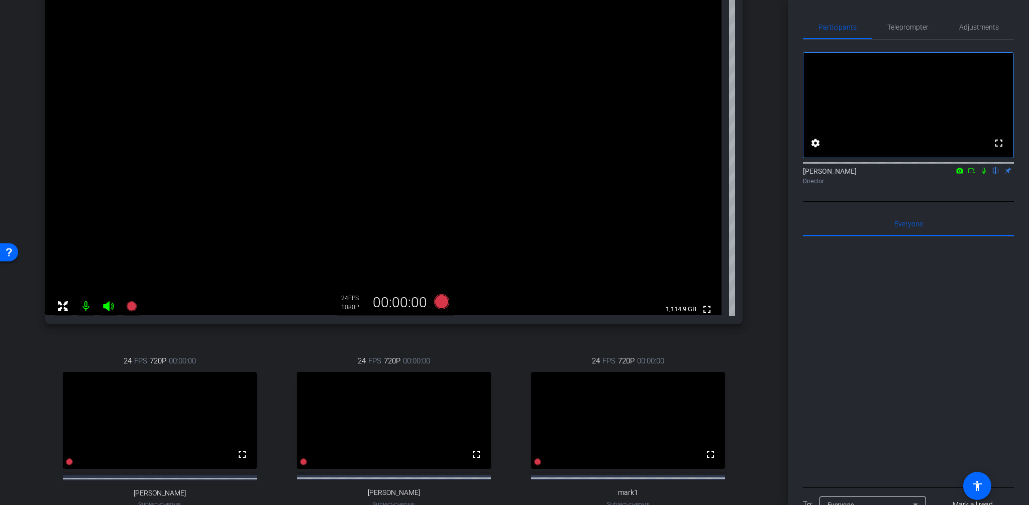
scroll to position [128, 0]
click at [437, 300] on icon at bounding box center [441, 301] width 15 height 15
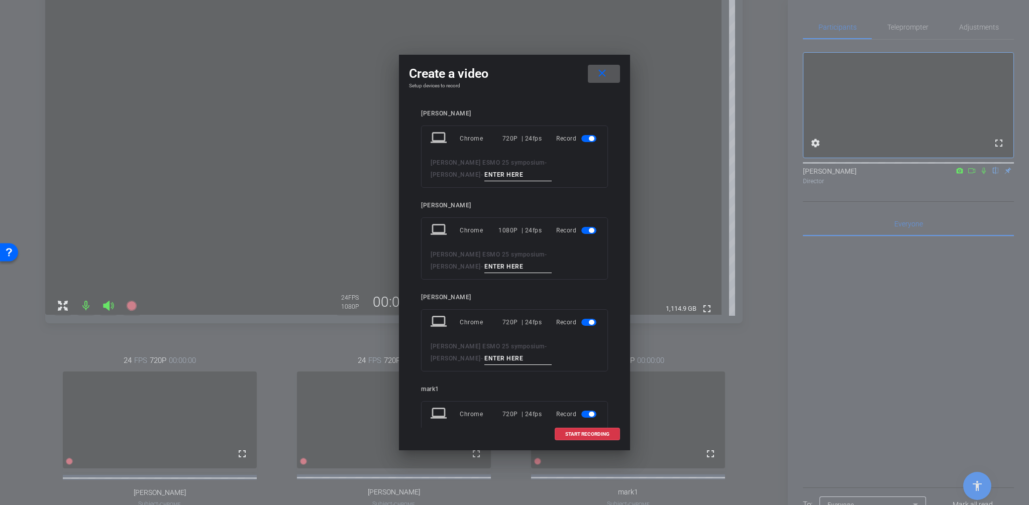
click at [484, 265] on input at bounding box center [517, 267] width 67 height 13
type input "[PERSON_NAME] Session - recording 02"
click at [583, 324] on span "button" at bounding box center [588, 322] width 15 height 7
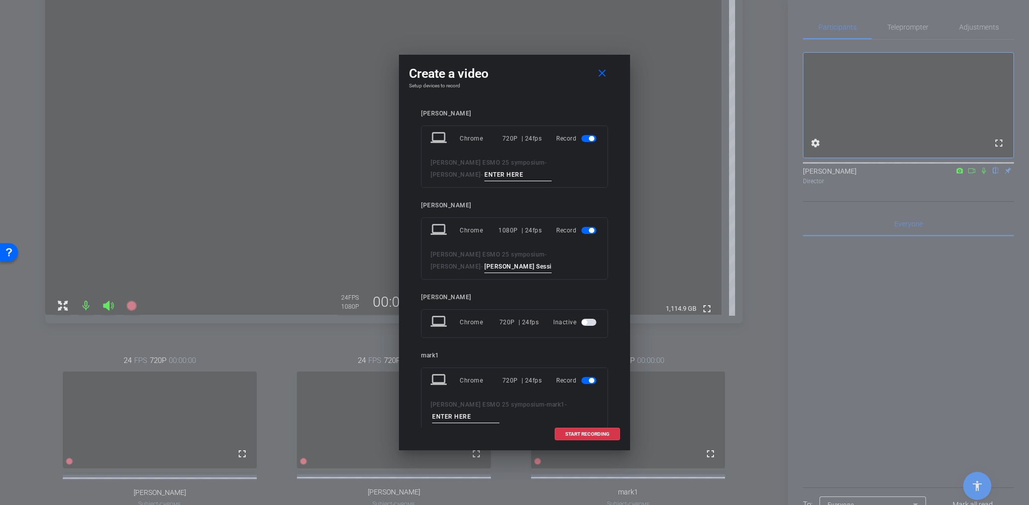
click at [582, 380] on span "button" at bounding box center [588, 380] width 15 height 7
click at [582, 138] on span "button" at bounding box center [588, 138] width 15 height 7
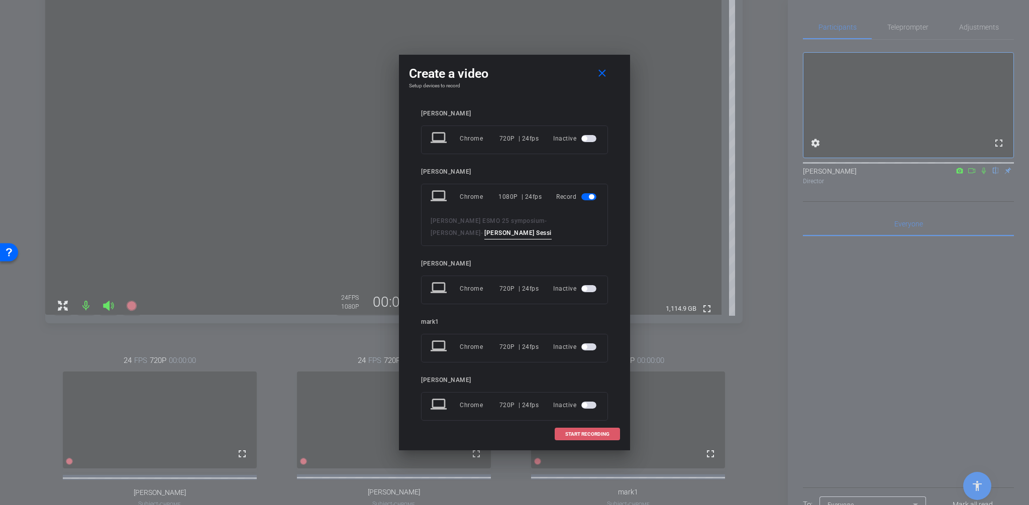
click at [579, 433] on span "START RECORDING" at bounding box center [587, 434] width 44 height 5
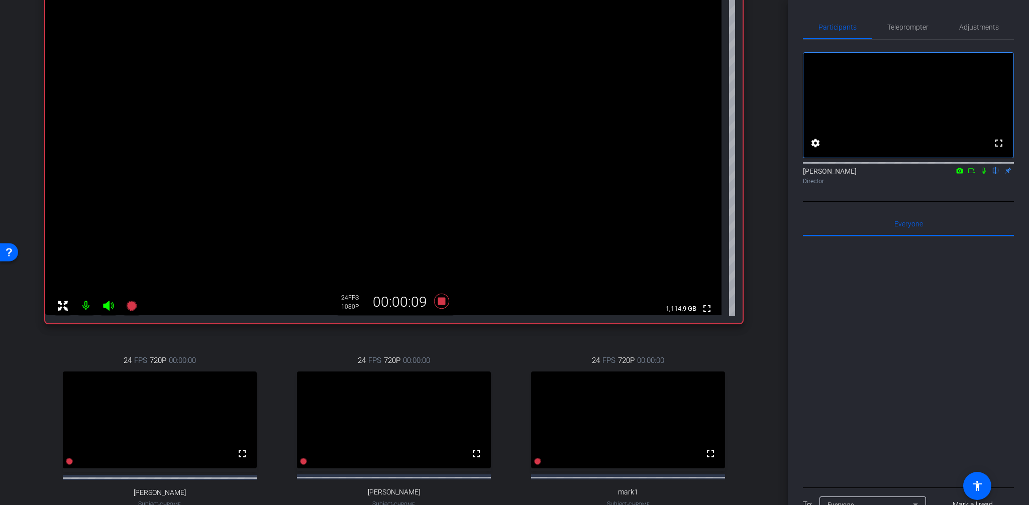
click at [984, 174] on icon at bounding box center [983, 170] width 8 height 7
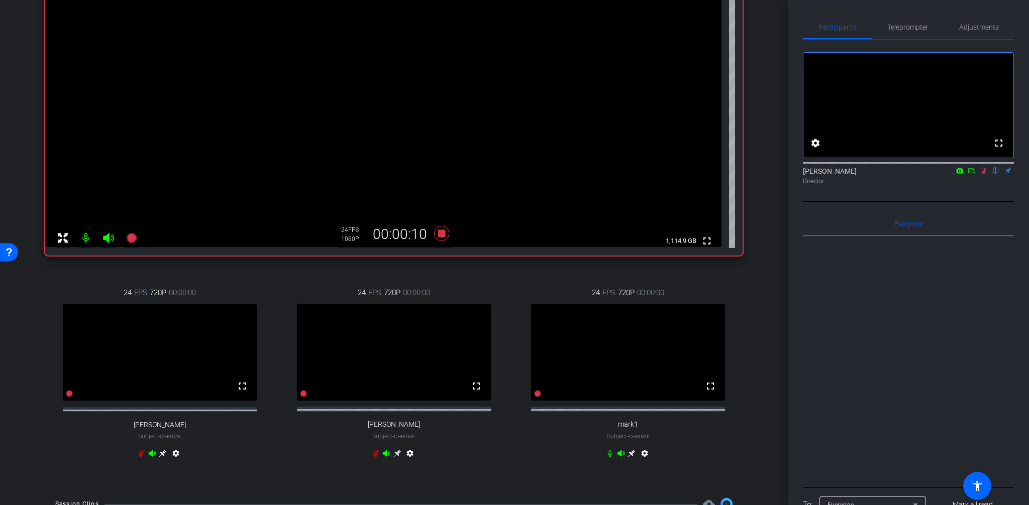
scroll to position [222, 0]
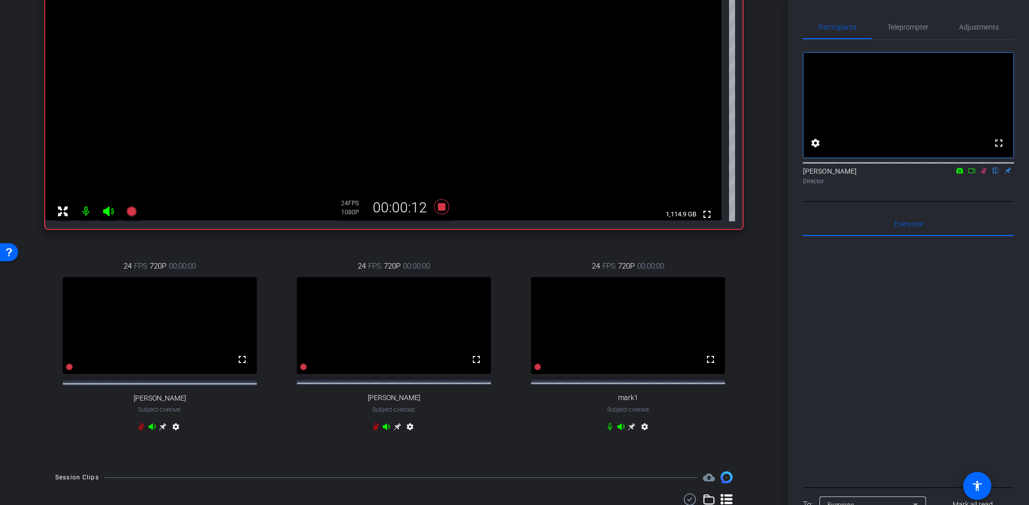
click at [607, 431] on icon at bounding box center [610, 427] width 8 height 8
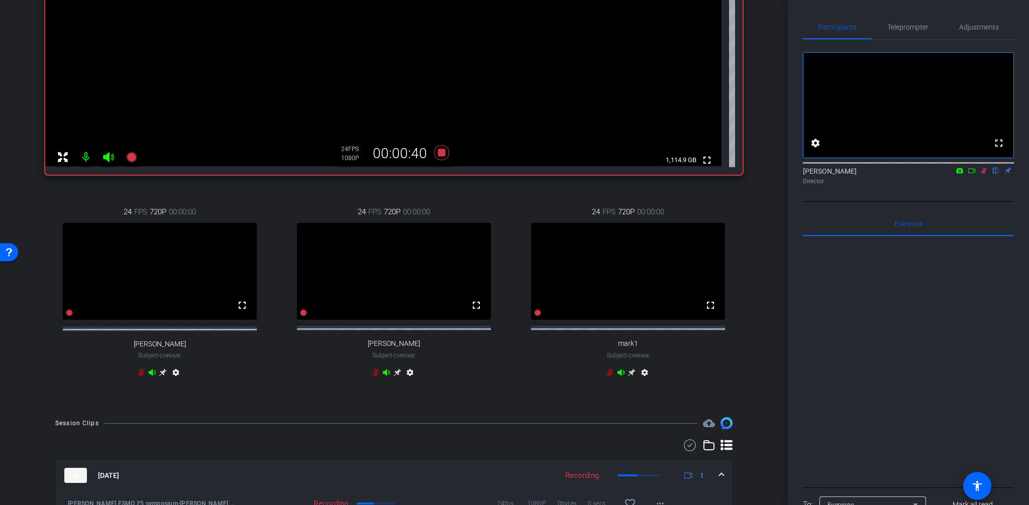
scroll to position [387, 0]
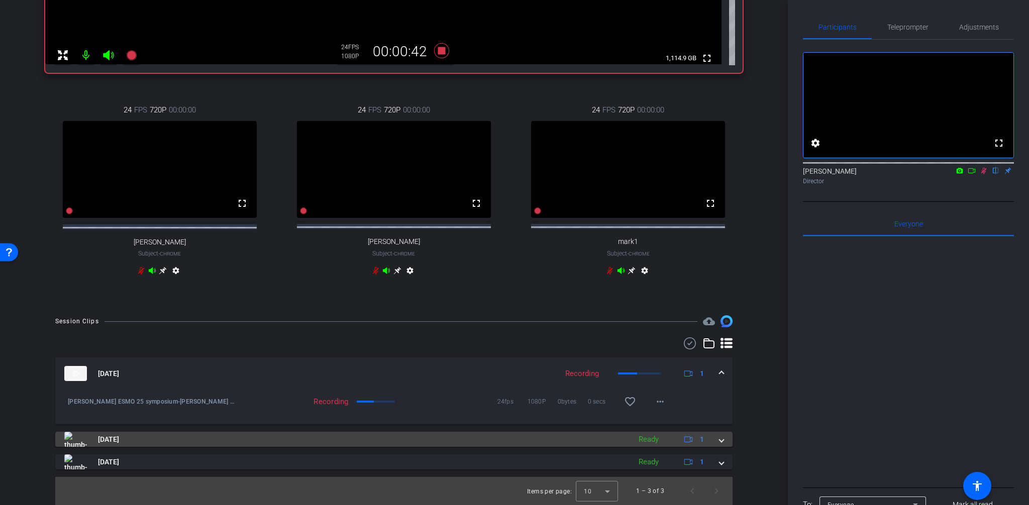
click at [721, 442] on span at bounding box center [721, 439] width 4 height 11
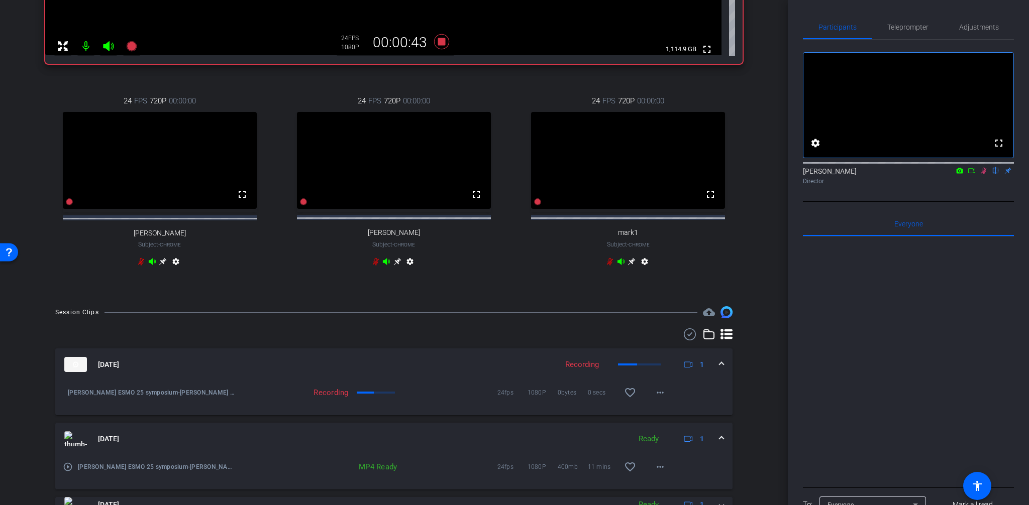
scroll to position [439, 0]
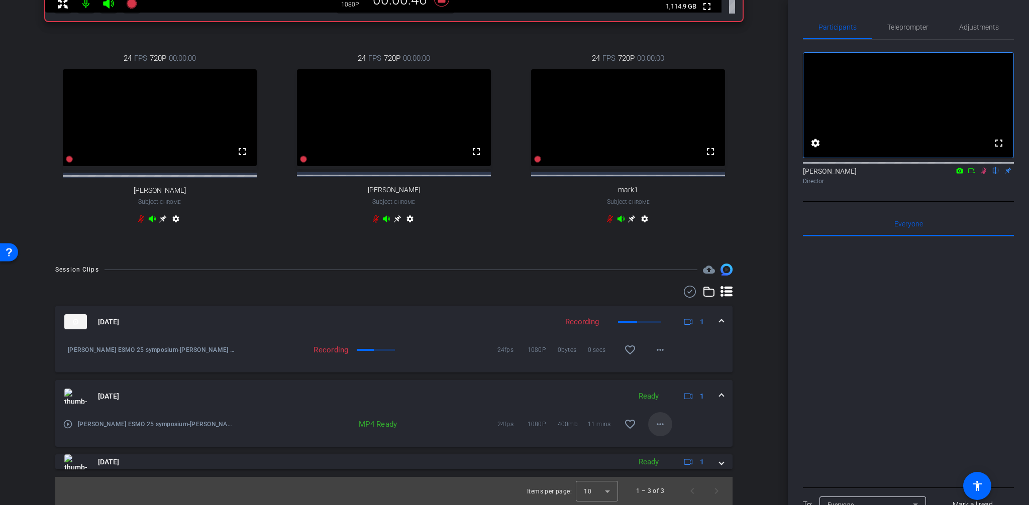
click at [656, 423] on mat-icon "more_horiz" at bounding box center [660, 424] width 12 height 12
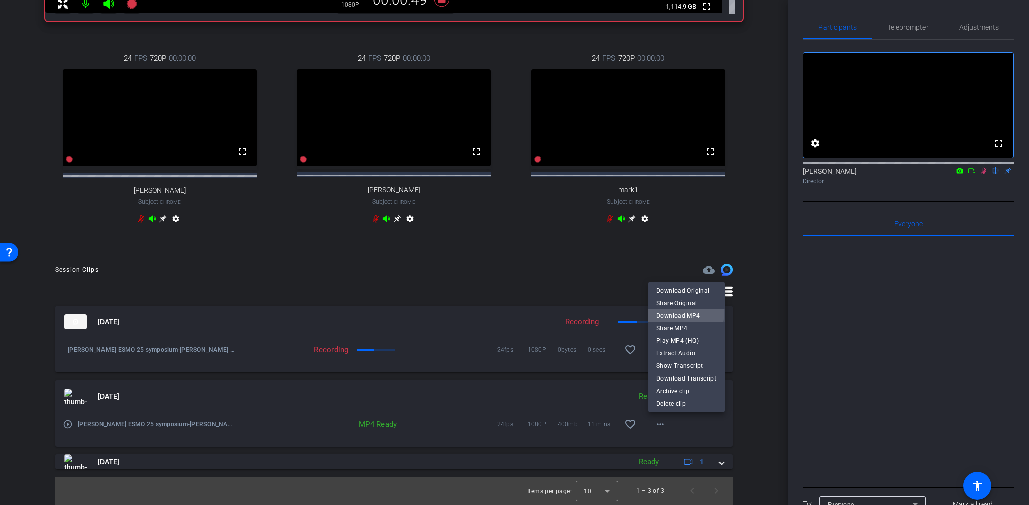
click at [683, 313] on span "Download MP4" at bounding box center [686, 316] width 60 height 12
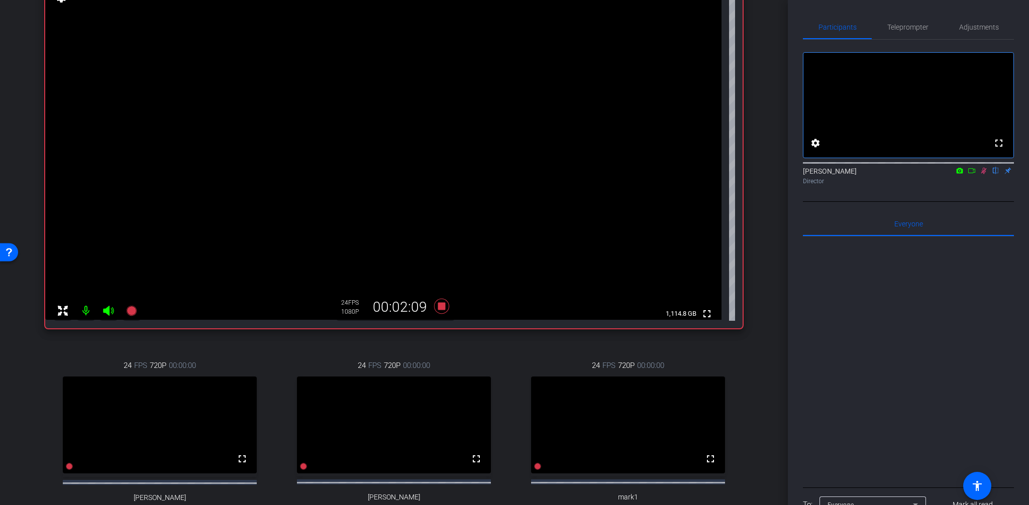
scroll to position [59, 0]
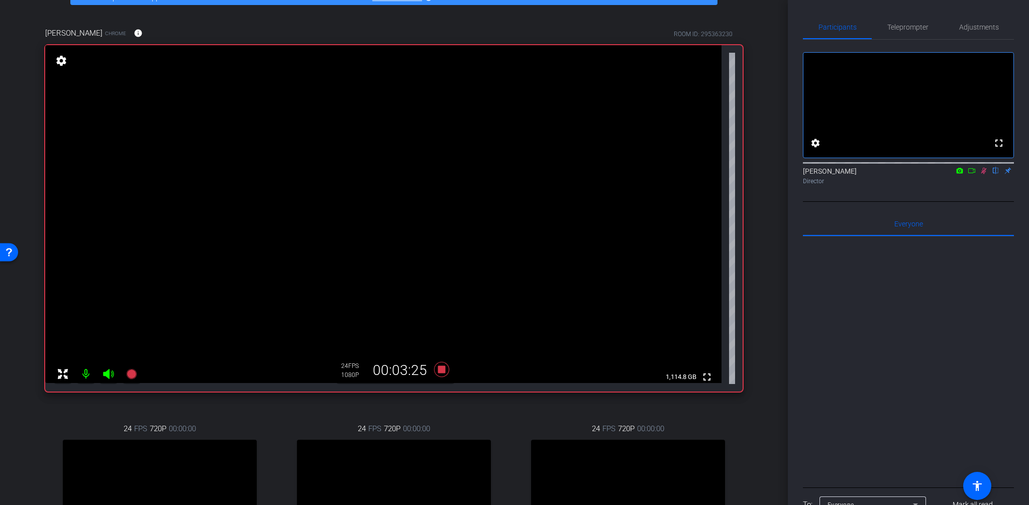
click at [984, 174] on icon at bounding box center [983, 170] width 8 height 7
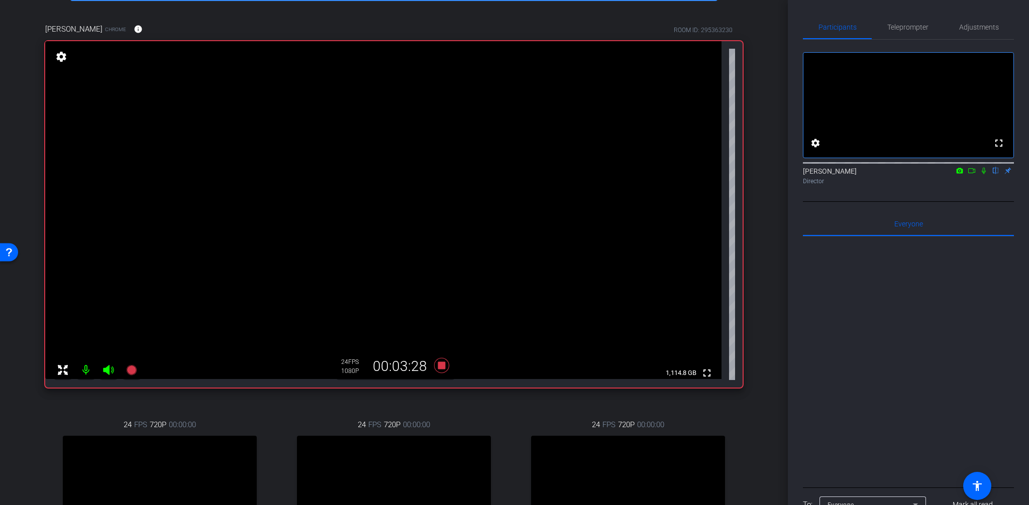
scroll to position [64, 0]
click at [443, 364] on icon at bounding box center [441, 365] width 15 height 15
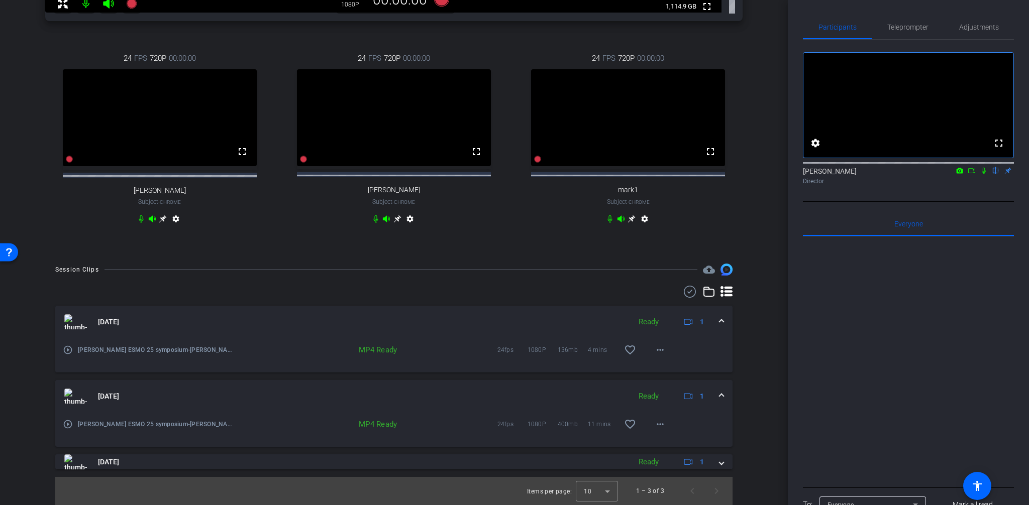
scroll to position [436, 0]
click at [659, 353] on mat-icon "more_horiz" at bounding box center [660, 350] width 12 height 12
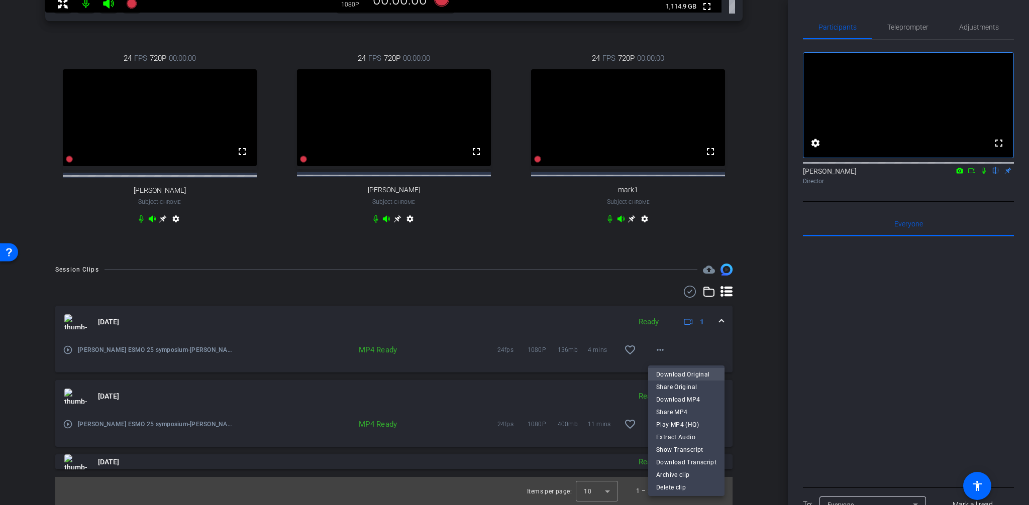
click at [685, 374] on span "Download Original" at bounding box center [686, 374] width 60 height 12
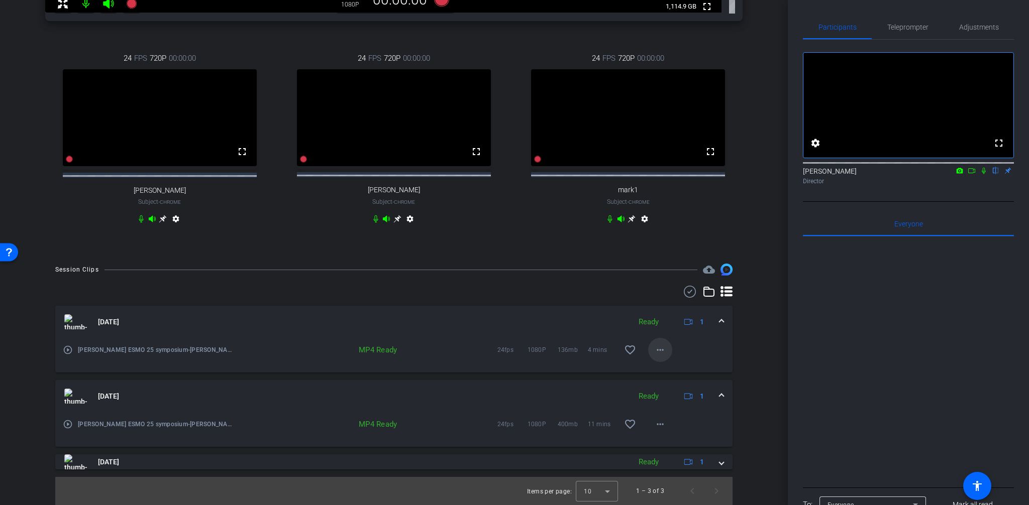
click at [659, 352] on mat-icon "more_horiz" at bounding box center [660, 350] width 12 height 12
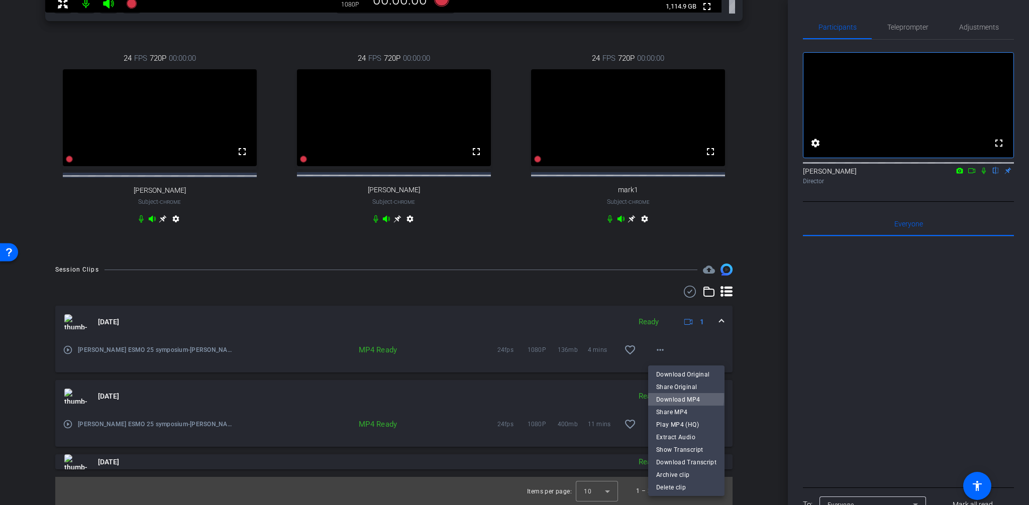
click at [673, 397] on span "Download MP4" at bounding box center [686, 399] width 60 height 12
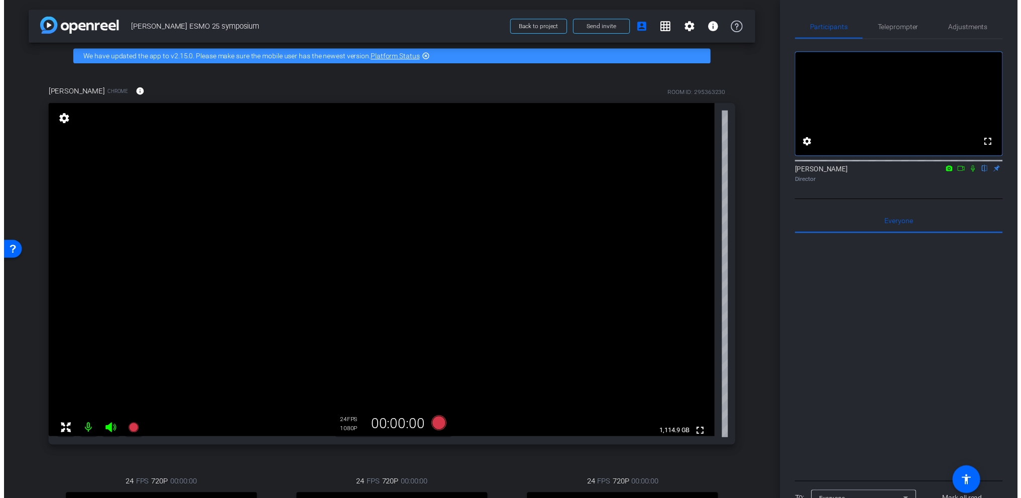
scroll to position [1, 0]
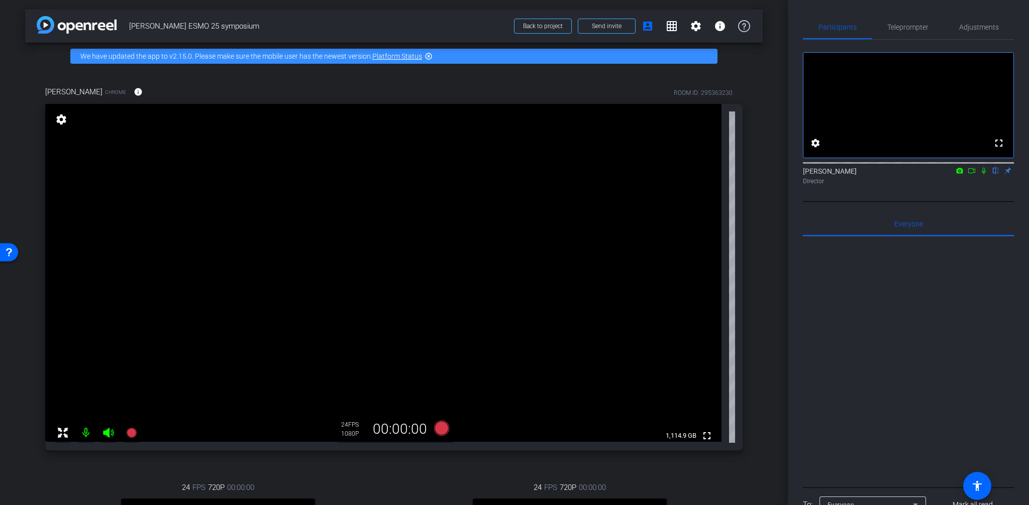
drag, startPoint x: 772, startPoint y: 250, endPoint x: 814, endPoint y: 295, distance: 61.8
click at [772, 250] on div "arrow_back [PERSON_NAME] ESMO 25 symposium Back to project Send invite account_…" at bounding box center [394, 251] width 788 height 505
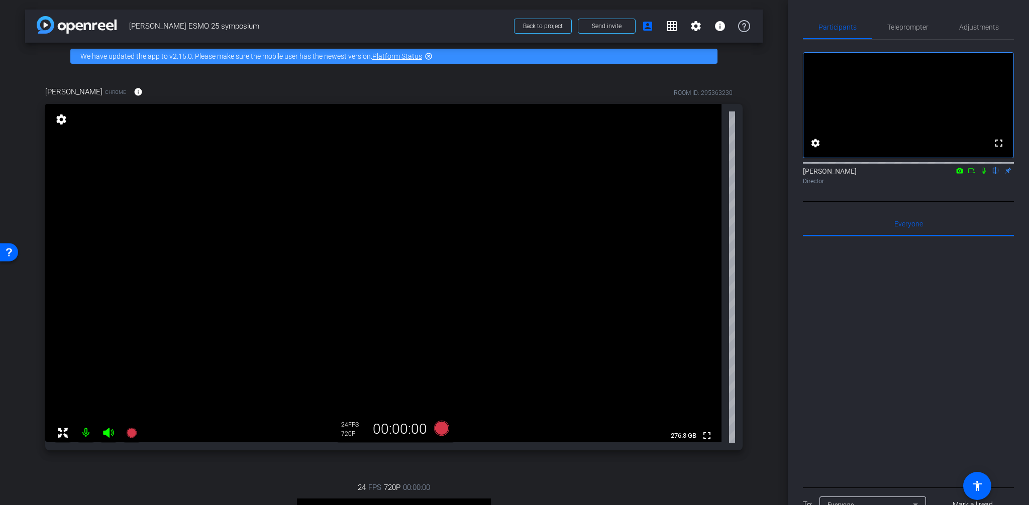
click at [760, 205] on div "[PERSON_NAME] Chrome info ROOM ID: 295363230 fullscreen settings 276.3 GB 24 FP…" at bounding box center [393, 376] width 737 height 613
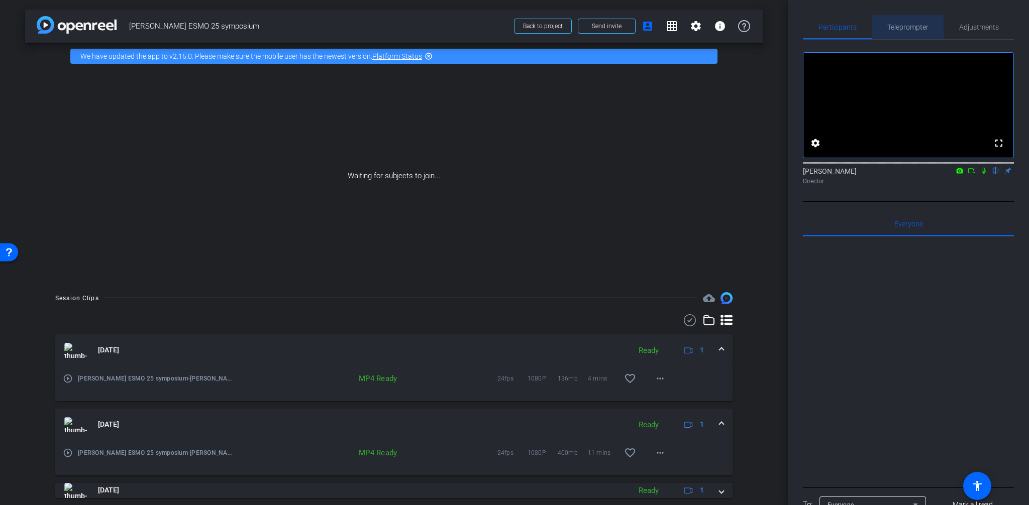
click at [939, 21] on div "Teleprompter" at bounding box center [907, 27] width 72 height 24
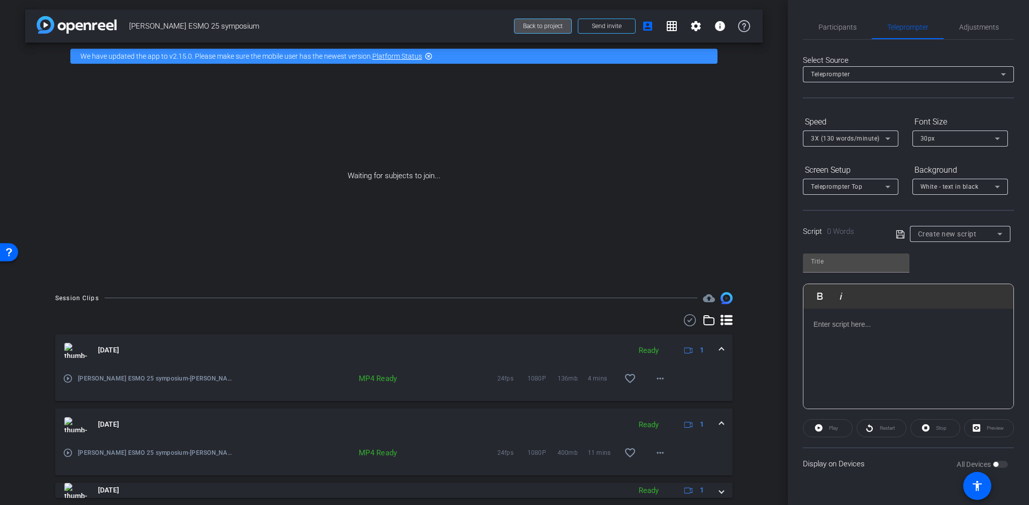
click at [535, 25] on span "Back to project" at bounding box center [543, 26] width 40 height 7
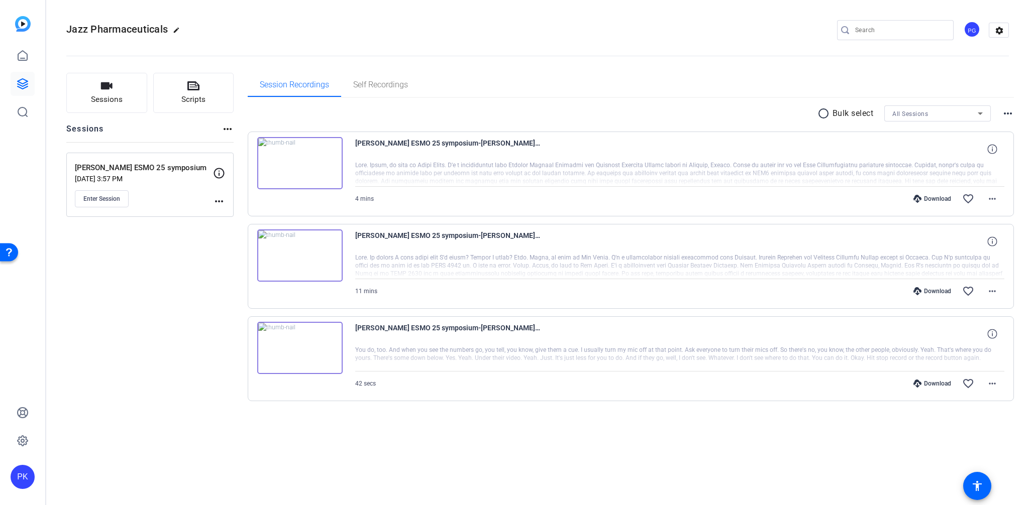
drag, startPoint x: 140, startPoint y: 342, endPoint x: 143, endPoint y: 319, distance: 22.7
click at [140, 342] on div "Sessions Scripts Sessions more_horiz [PERSON_NAME] ESMO 25 symposium [DATE] 3:5…" at bounding box center [149, 253] width 167 height 361
click at [102, 383] on div "Sessions Scripts Sessions more_horiz [PERSON_NAME] ESMO 25 symposium [DATE] 3:5…" at bounding box center [149, 253] width 167 height 361
